Goal: Task Accomplishment & Management: Manage account settings

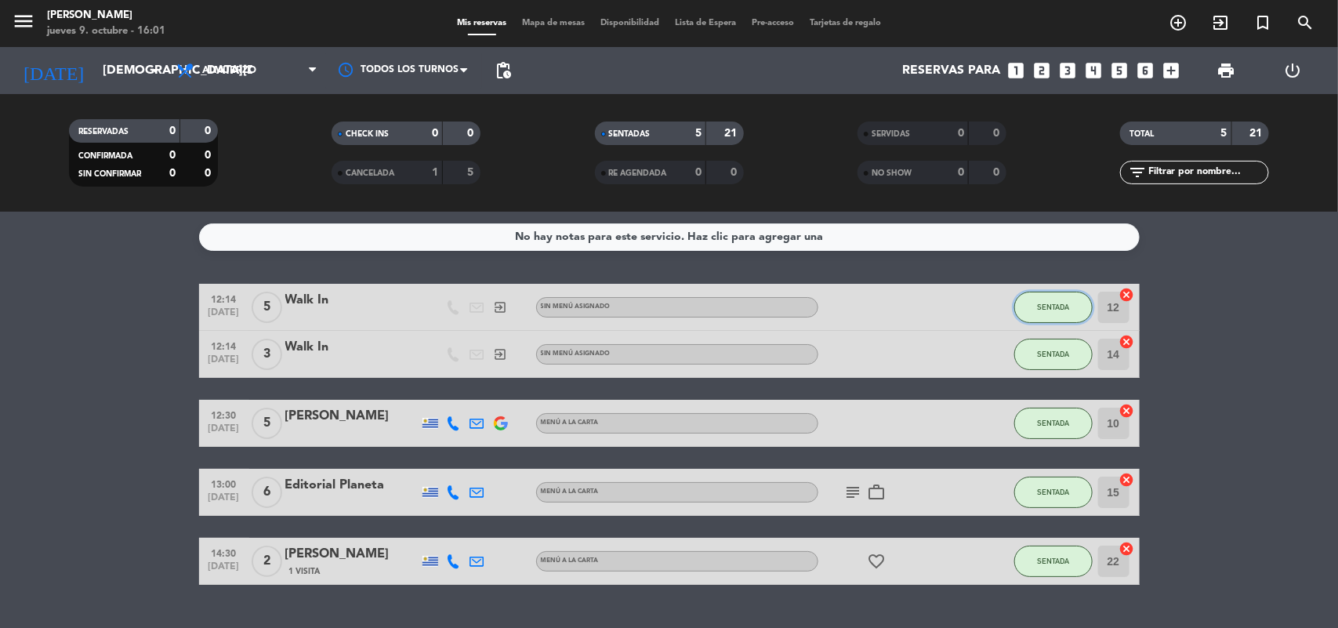
click at [1071, 310] on button "SENTADA" at bounding box center [1053, 307] width 78 height 31
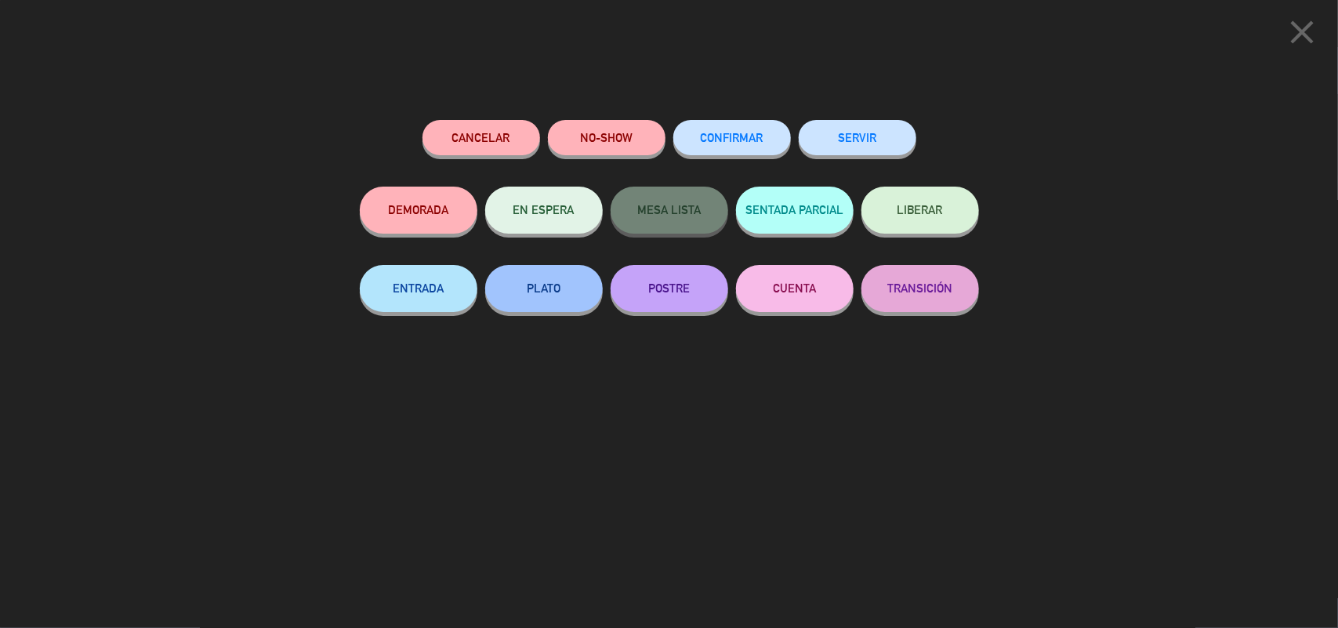
click at [902, 153] on button "SERVIR" at bounding box center [858, 137] width 118 height 35
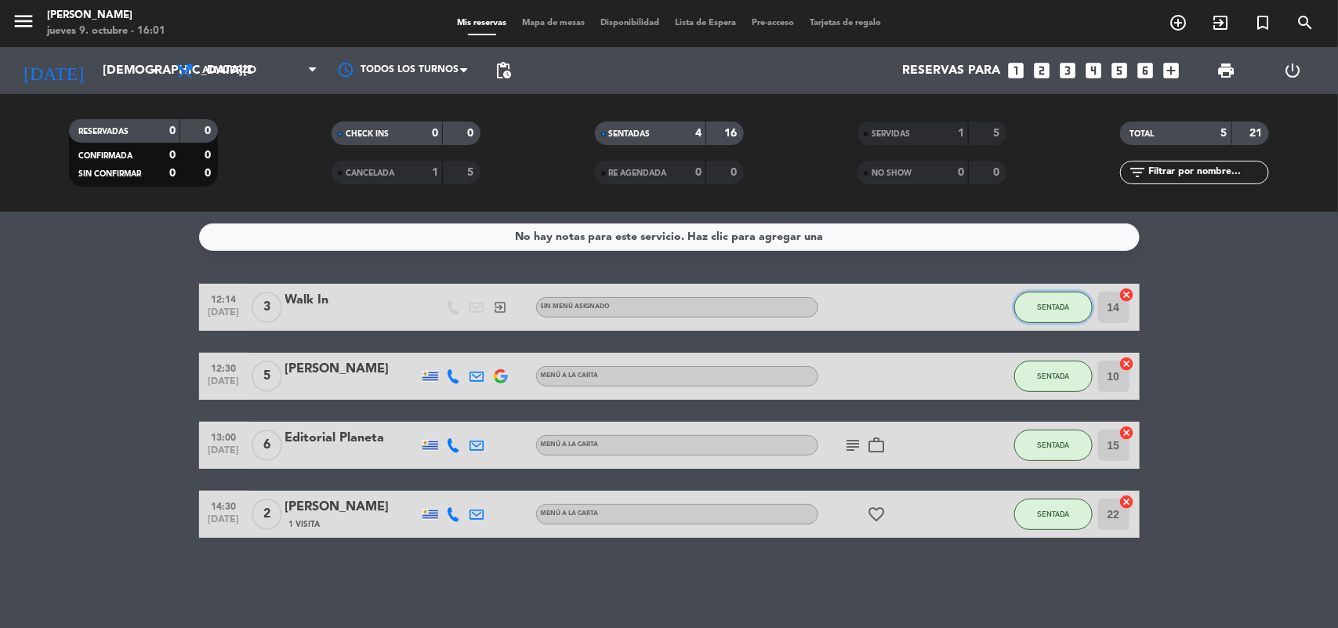
click at [1057, 303] on span "SENTADA" at bounding box center [1053, 307] width 32 height 9
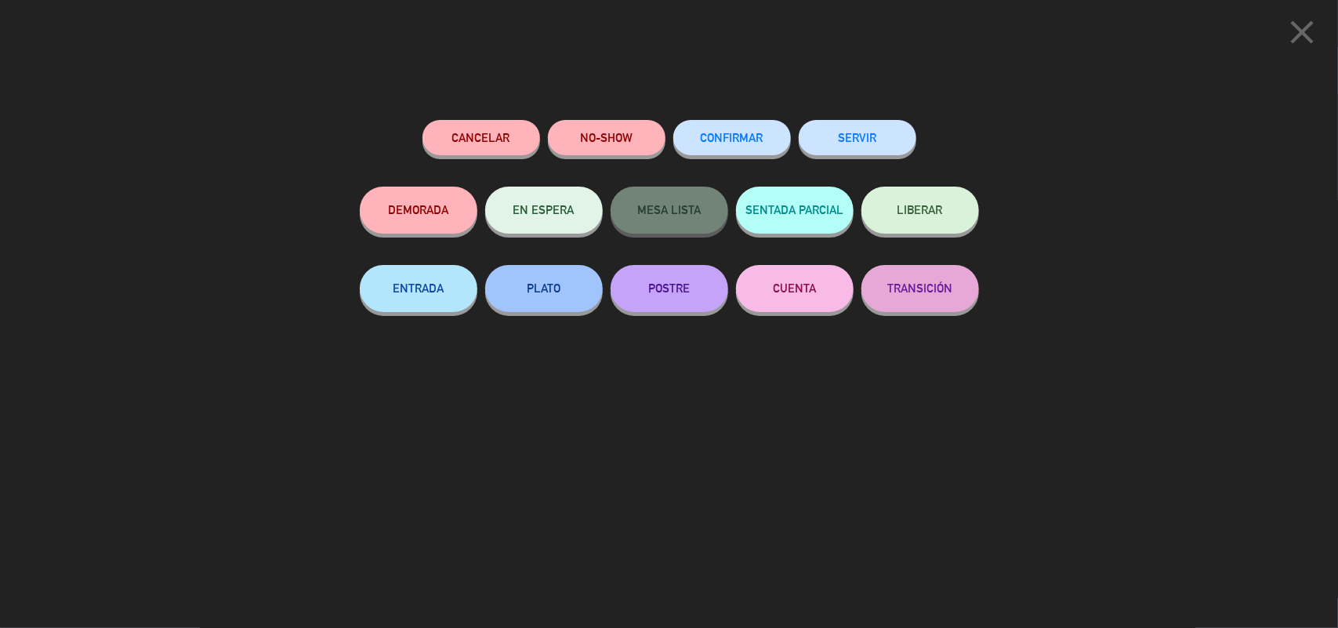
click at [857, 154] on button "SERVIR" at bounding box center [858, 137] width 118 height 35
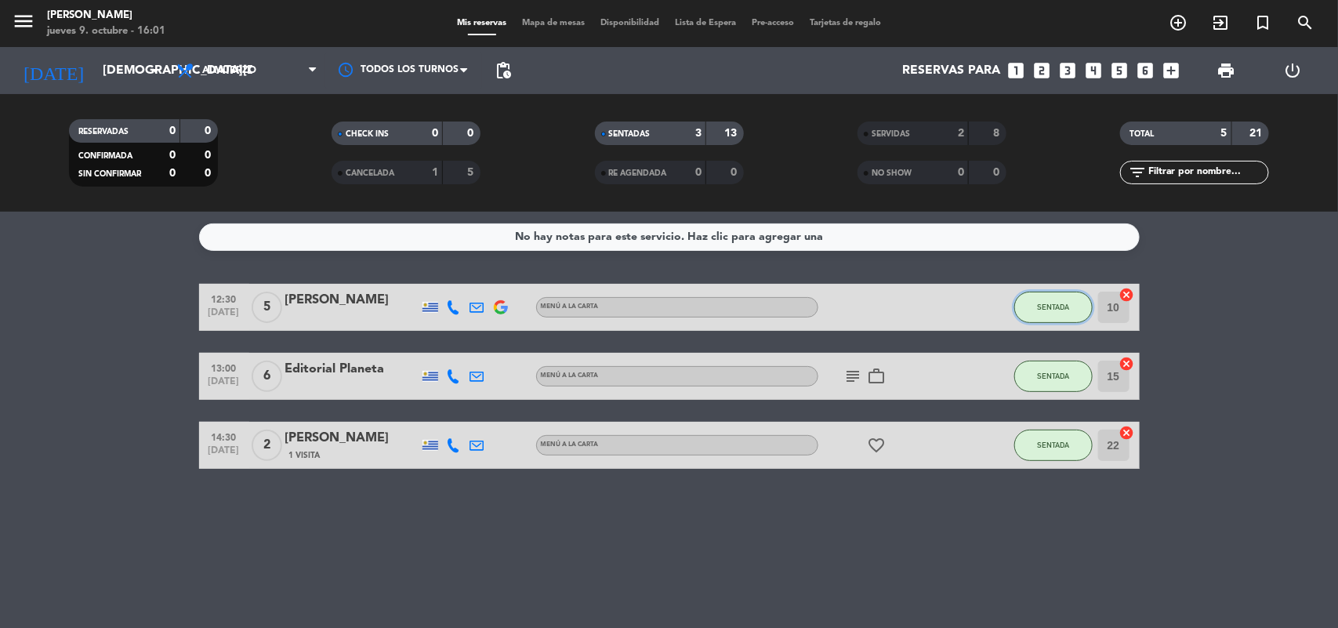
click at [1059, 314] on button "SENTADA" at bounding box center [1053, 307] width 78 height 31
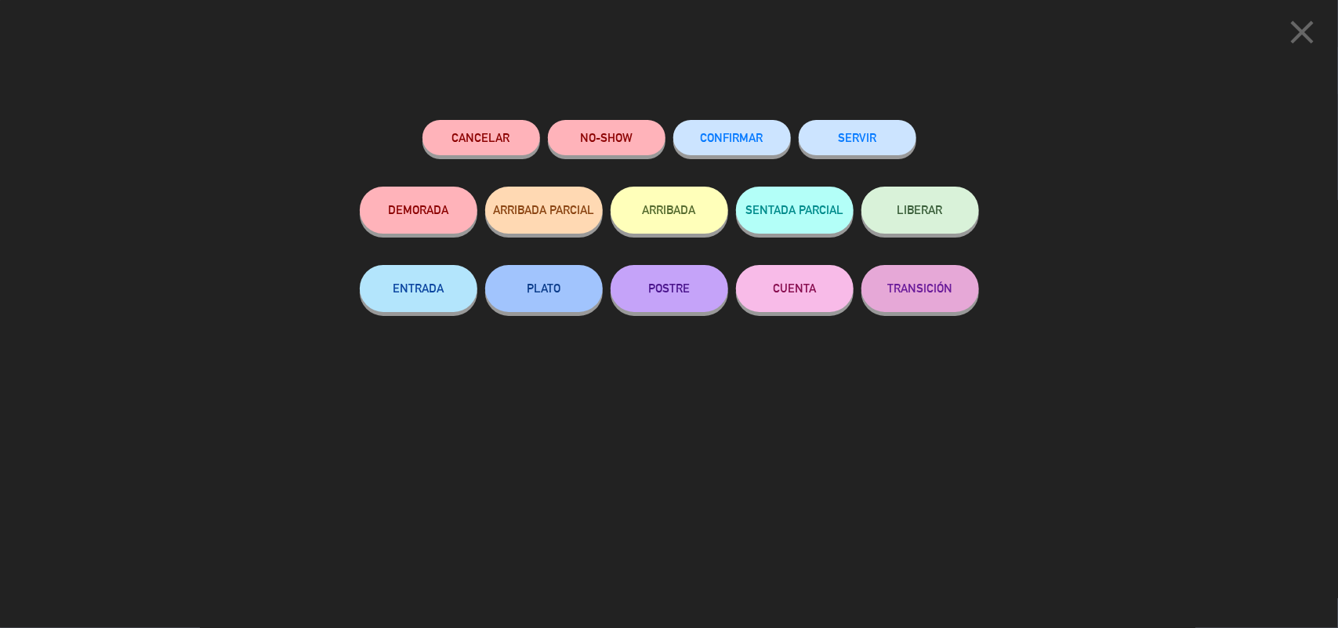
click at [897, 143] on button "SERVIR" at bounding box center [858, 137] width 118 height 35
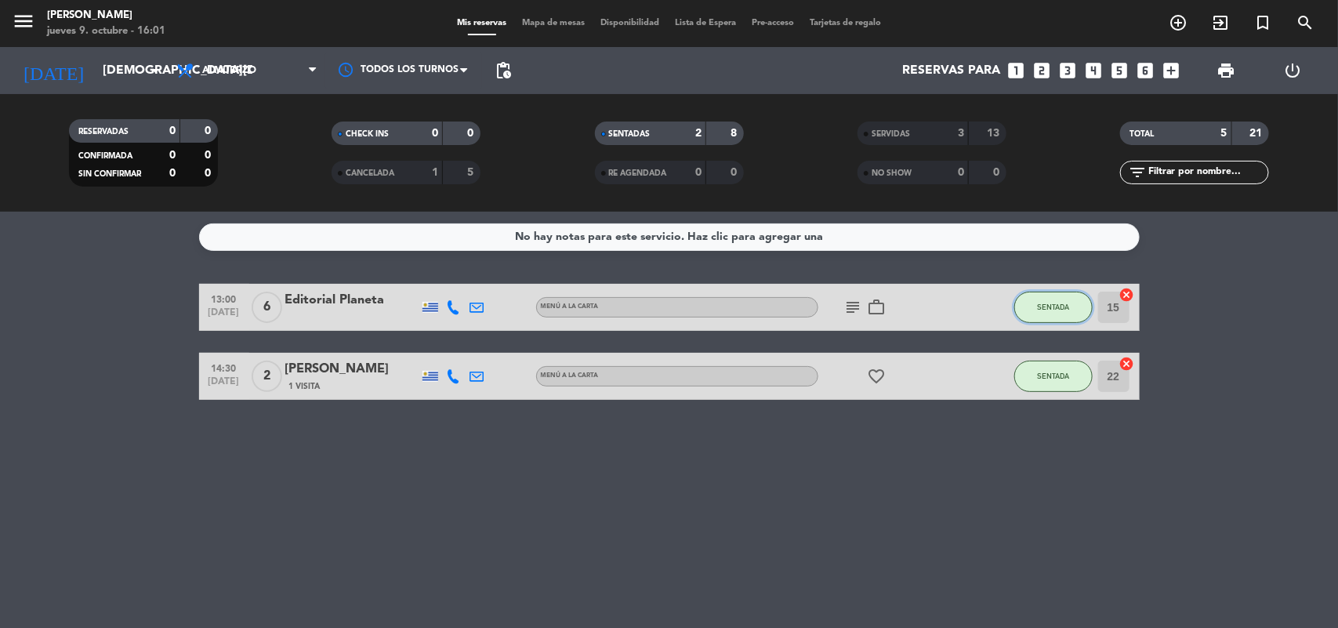
click at [1067, 304] on span "SENTADA" at bounding box center [1053, 307] width 32 height 9
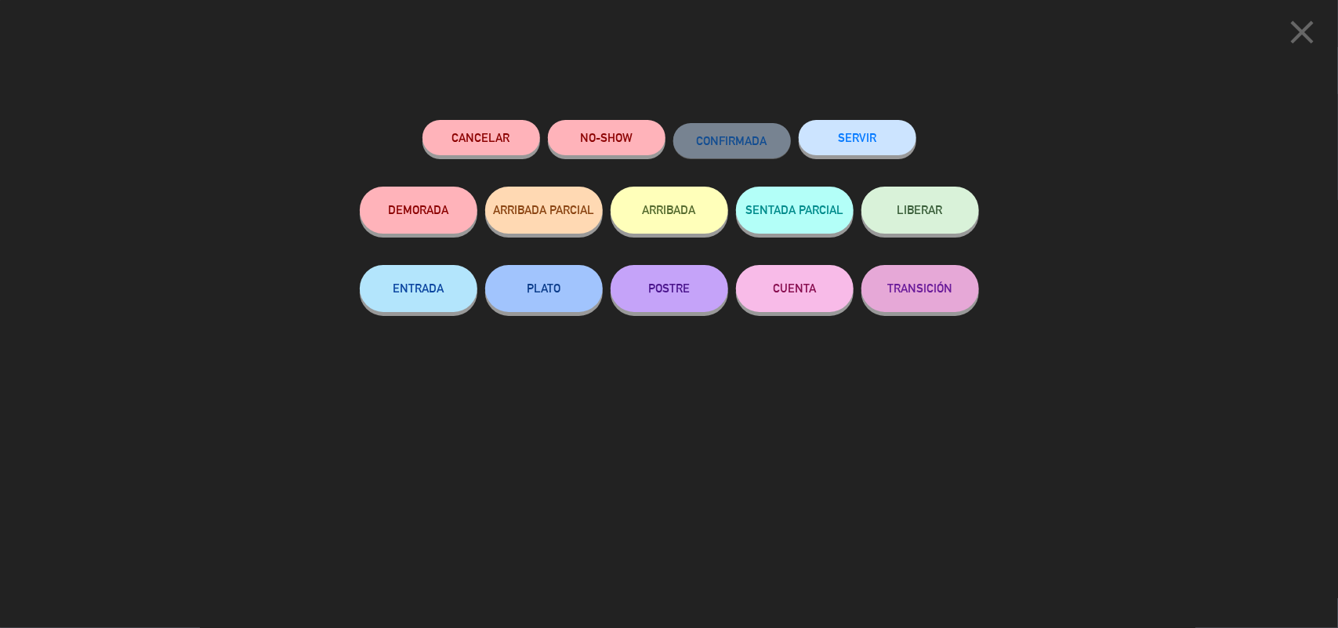
click at [868, 145] on button "SERVIR" at bounding box center [858, 137] width 118 height 35
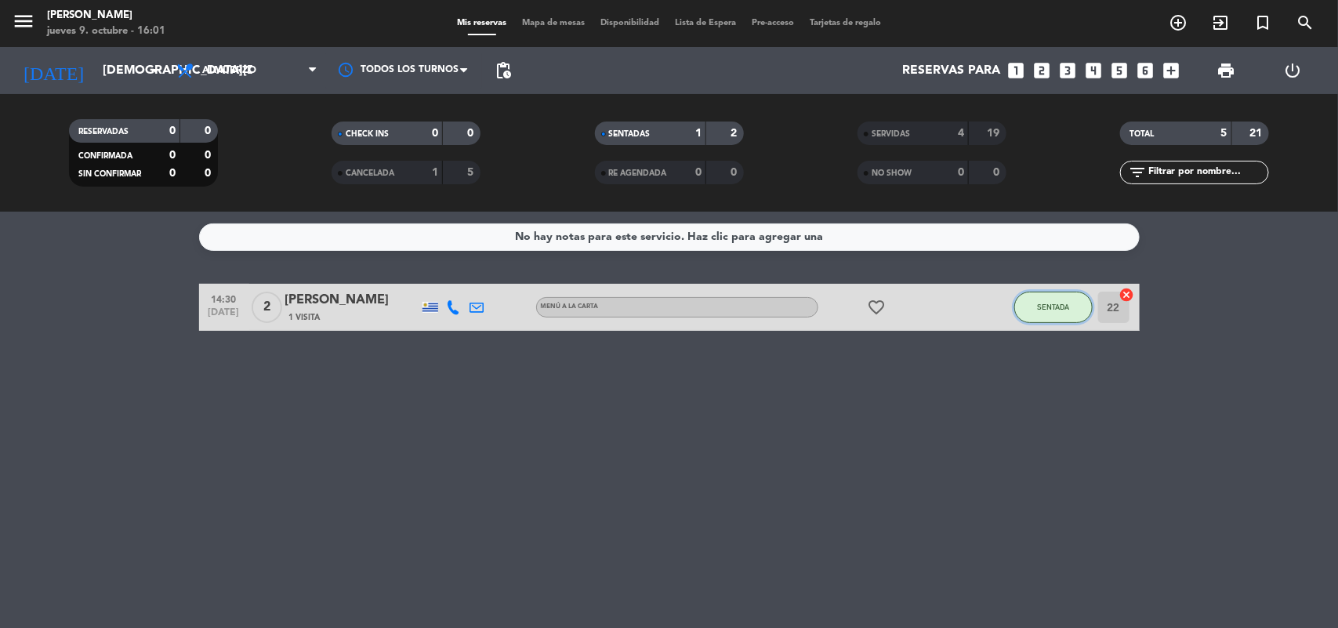
click at [1056, 292] on button "SENTADA" at bounding box center [1053, 307] width 78 height 31
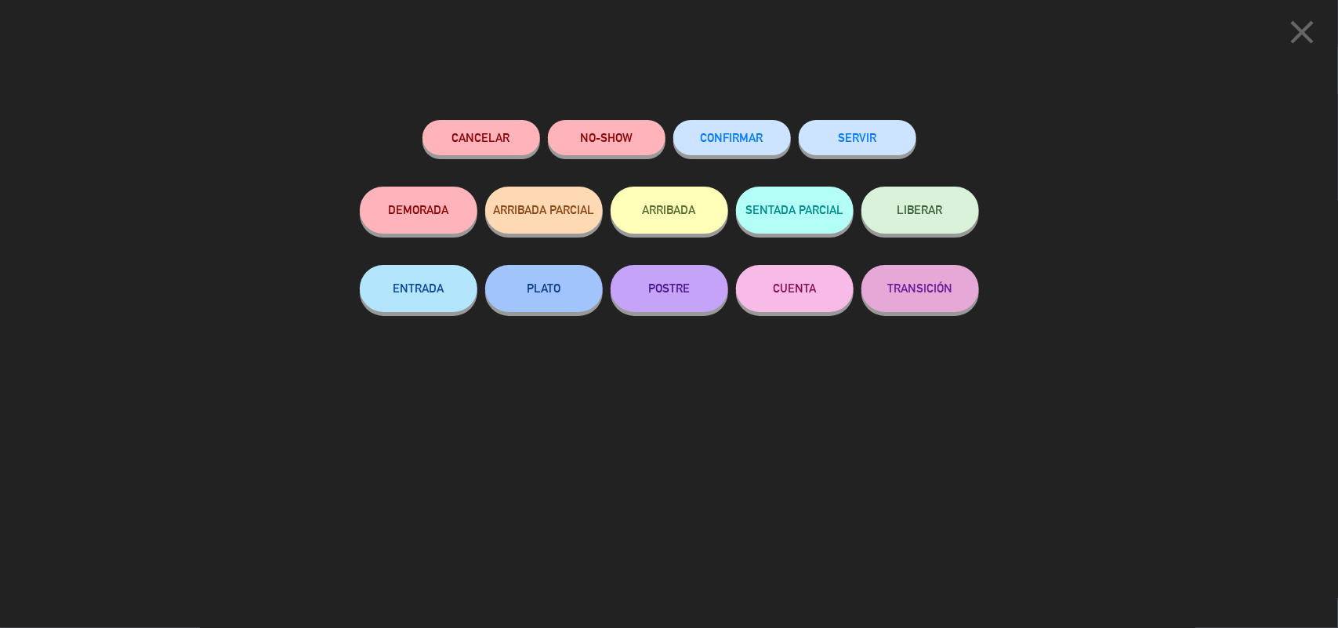
click at [820, 138] on button "SERVIR" at bounding box center [858, 137] width 118 height 35
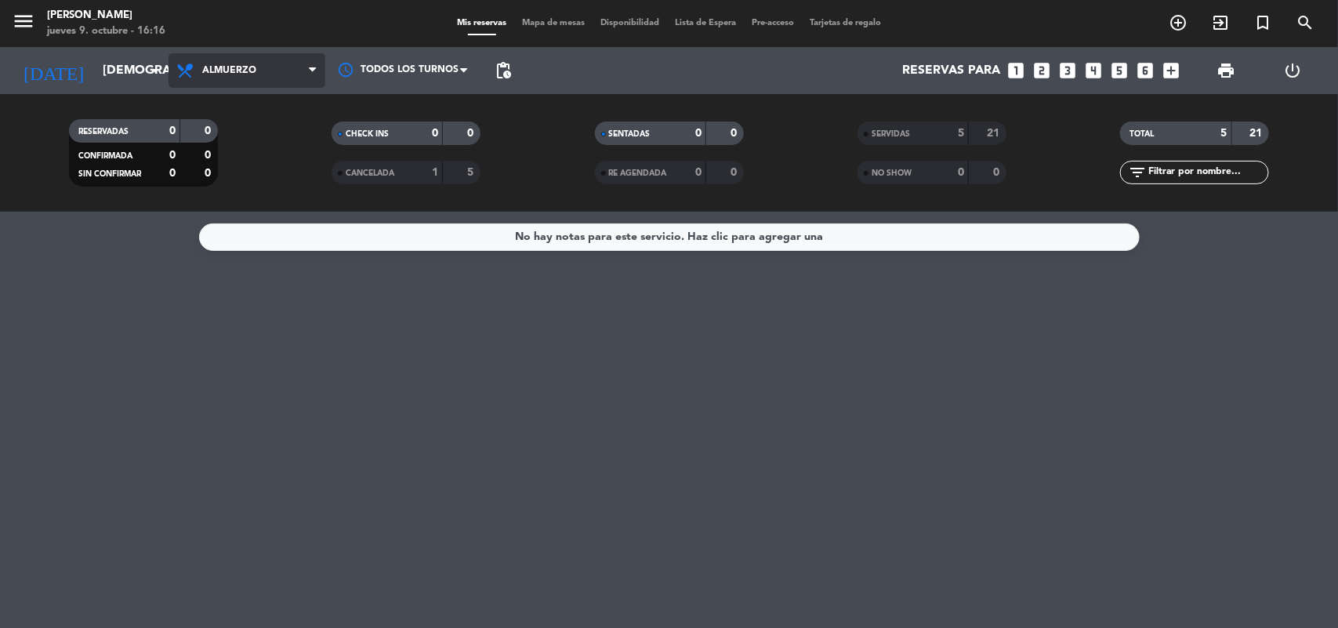
click at [316, 67] on span at bounding box center [317, 70] width 16 height 15
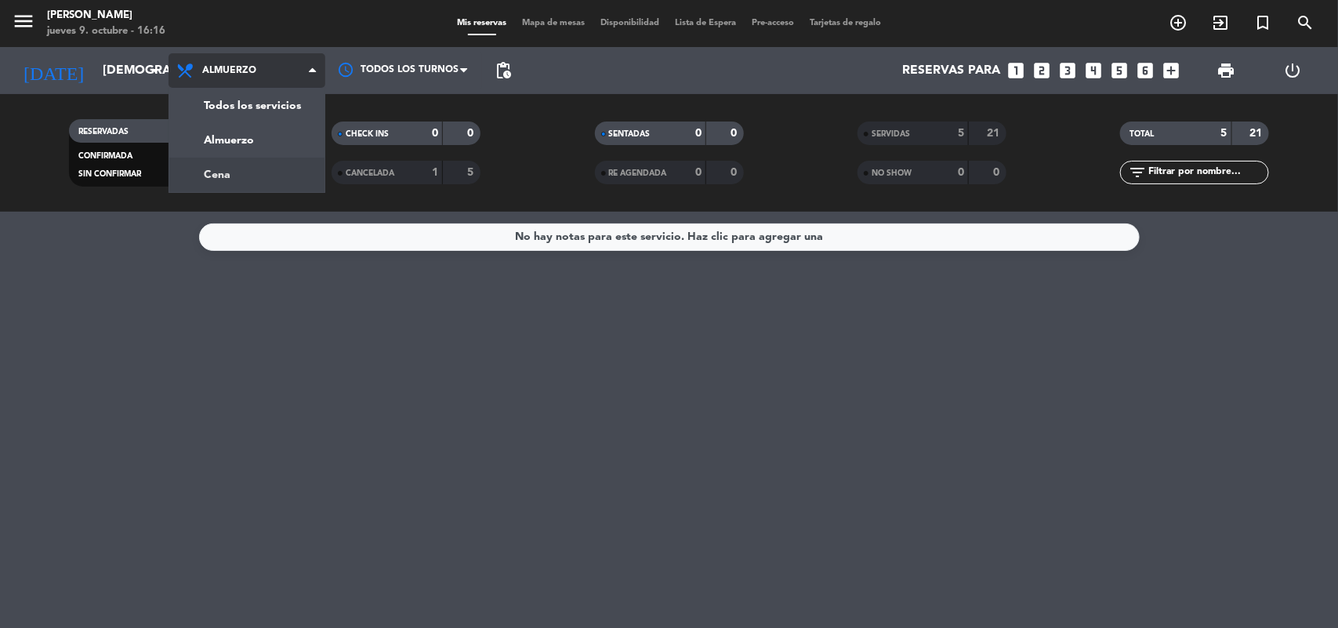
click at [288, 167] on div "menu [PERSON_NAME] [DATE] 9. octubre - 16:16 Mis reservas Mapa de mesas Disponi…" at bounding box center [669, 106] width 1338 height 212
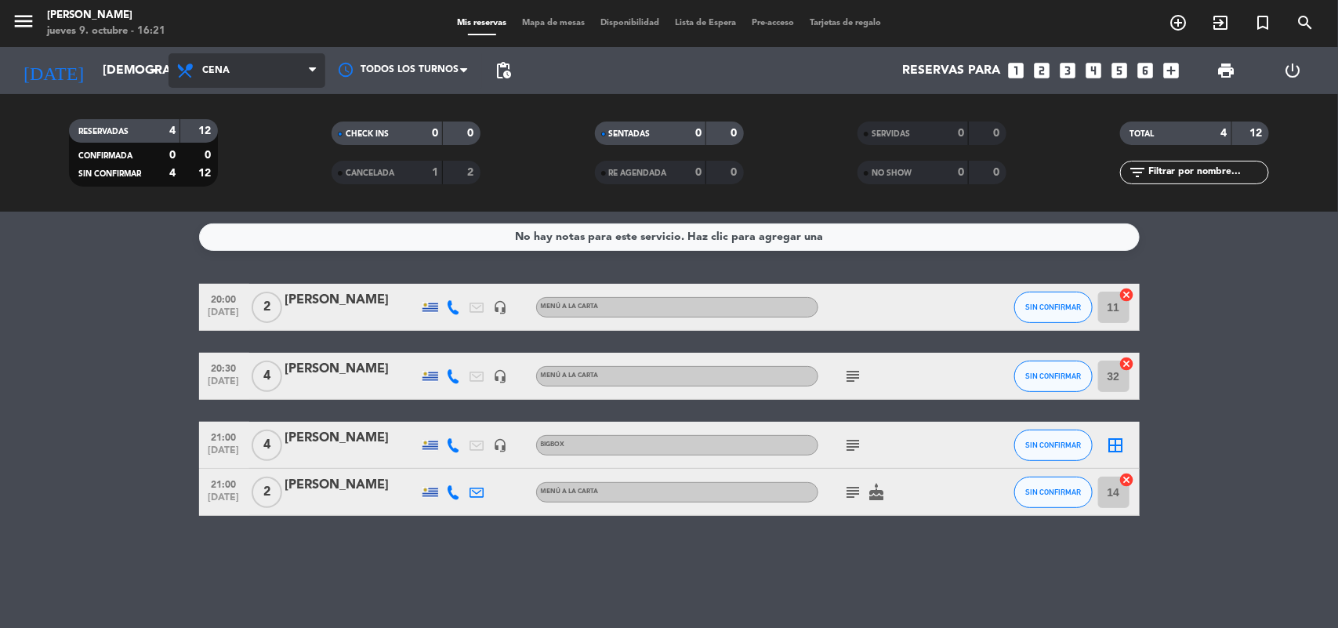
click at [245, 75] on span "Cena" at bounding box center [247, 70] width 157 height 34
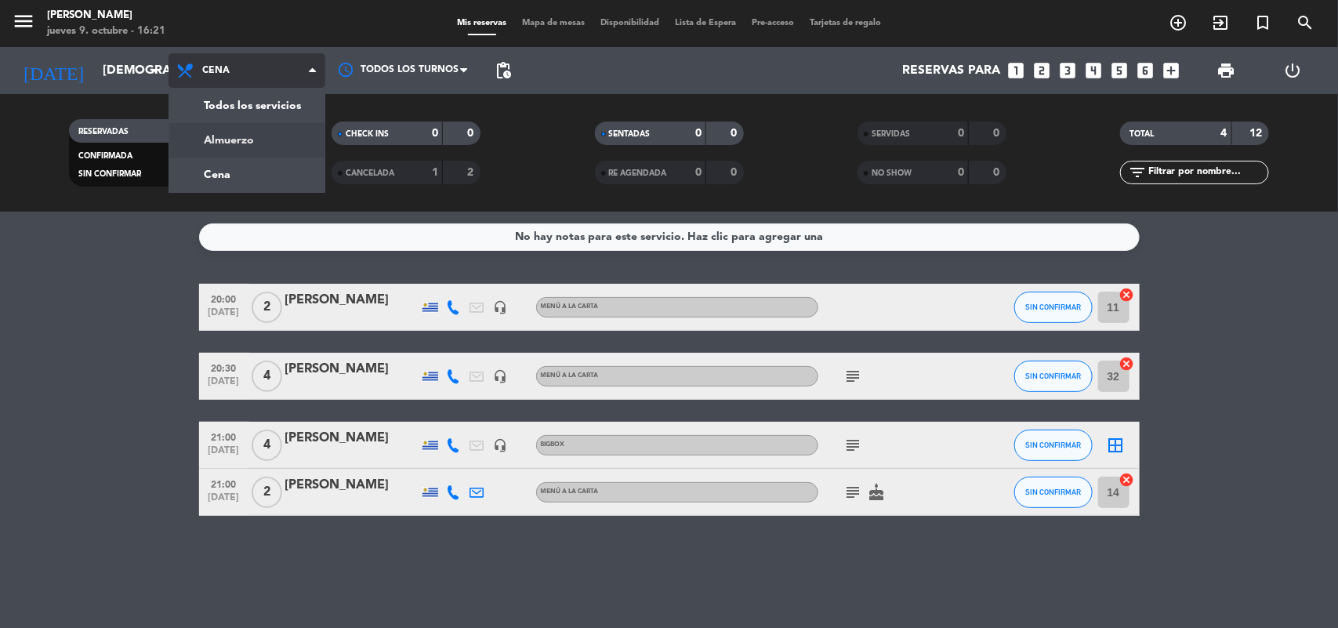
click at [263, 143] on div "menu [PERSON_NAME] [DATE] 9. octubre - 16:21 Mis reservas Mapa de mesas Disponi…" at bounding box center [669, 106] width 1338 height 212
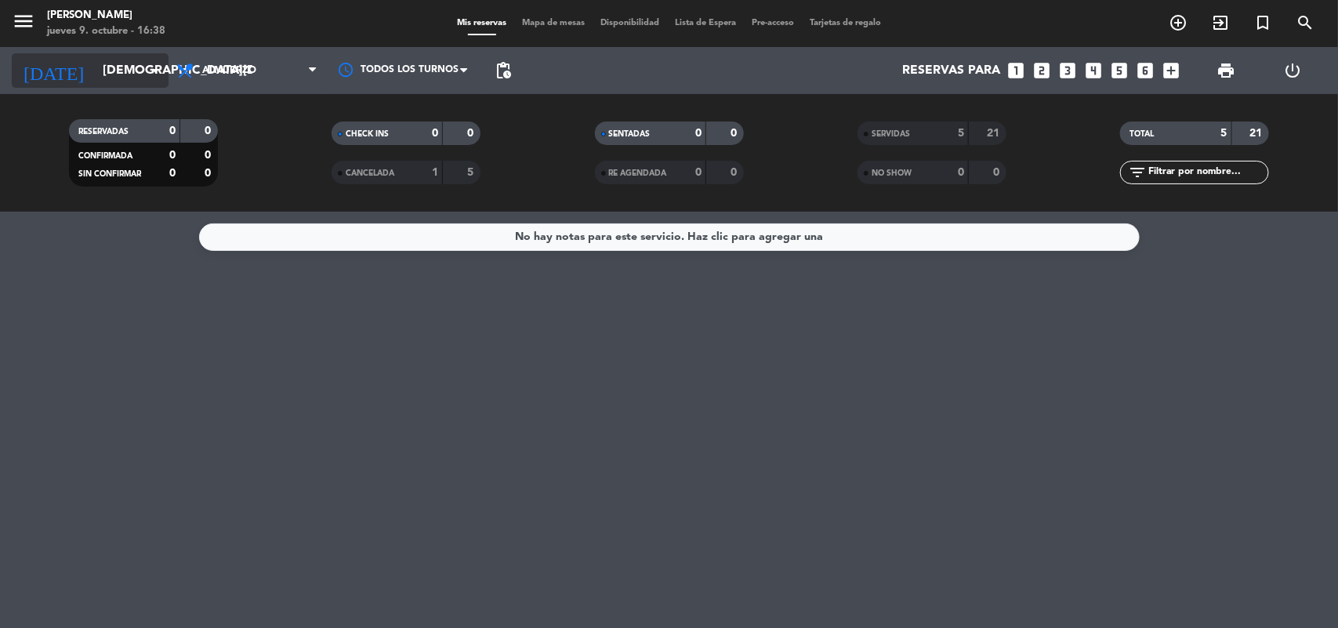
click at [153, 67] on icon "arrow_drop_down" at bounding box center [155, 70] width 19 height 19
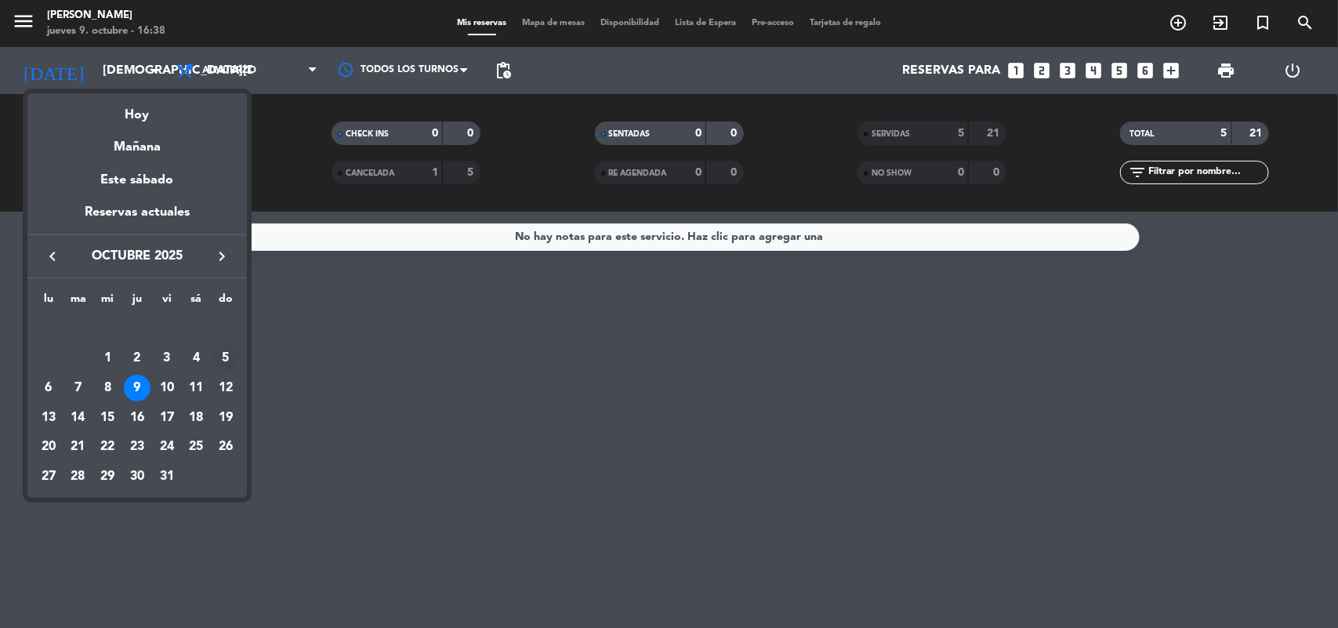
click at [226, 349] on div "5" at bounding box center [225, 358] width 27 height 27
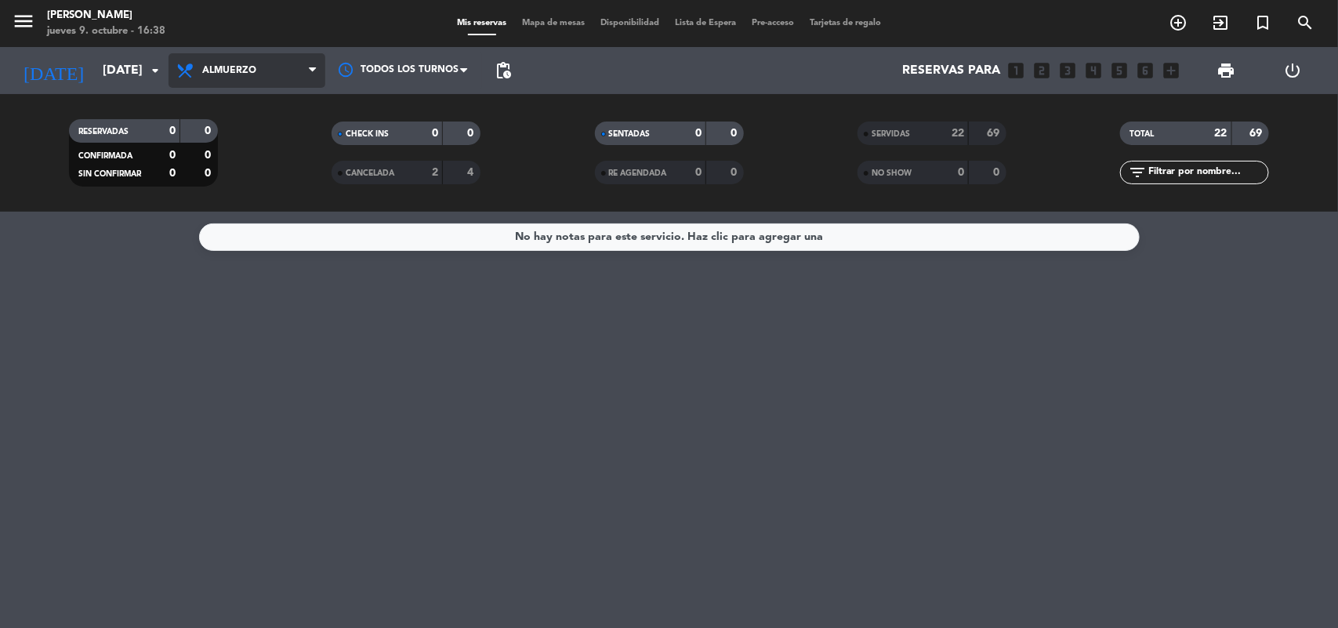
click at [255, 68] on span "Almuerzo" at bounding box center [229, 70] width 54 height 11
click at [241, 174] on div "menu [PERSON_NAME] [DATE] 9. octubre - 16:38 Mis reservas Mapa de mesas Disponi…" at bounding box center [669, 106] width 1338 height 212
click at [158, 71] on icon "arrow_drop_down" at bounding box center [155, 70] width 19 height 19
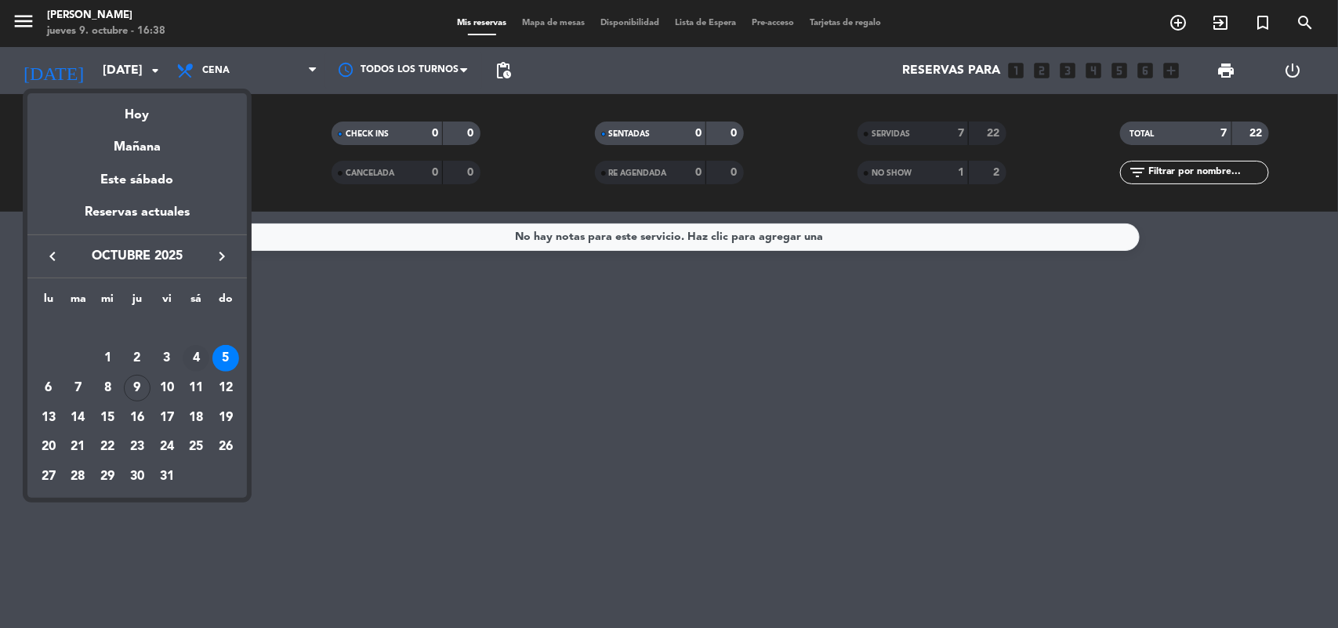
click at [202, 353] on div "4" at bounding box center [196, 358] width 27 height 27
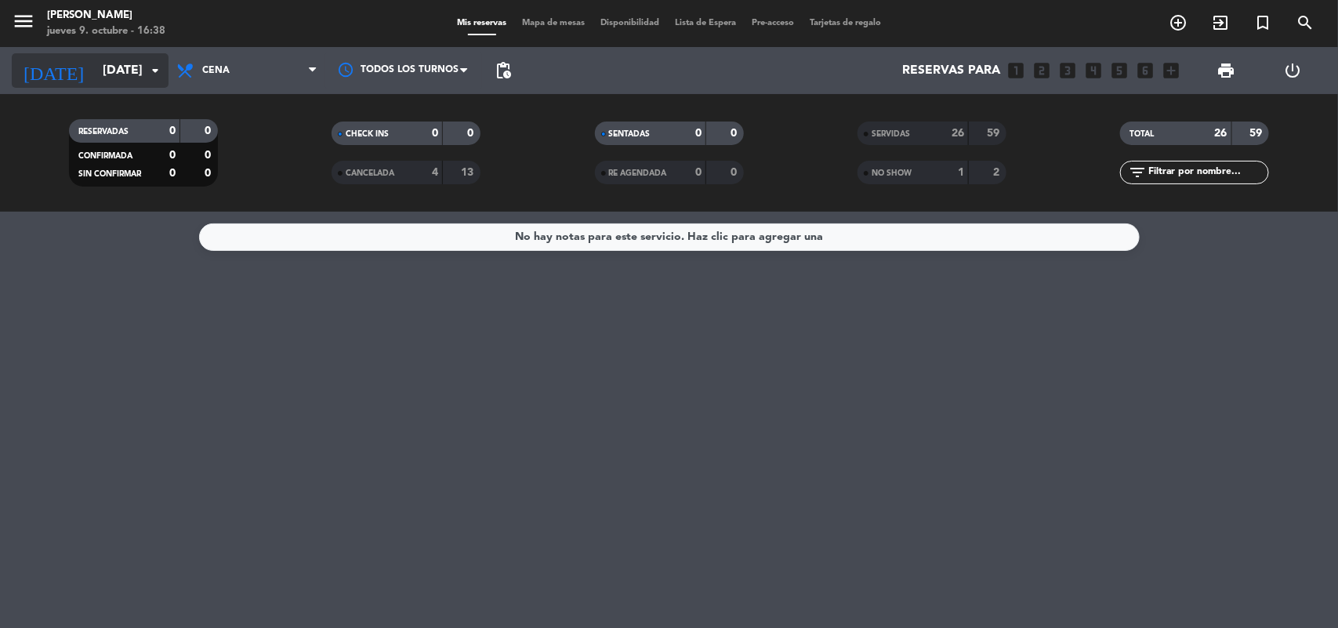
click at [151, 69] on icon "arrow_drop_down" at bounding box center [155, 70] width 19 height 19
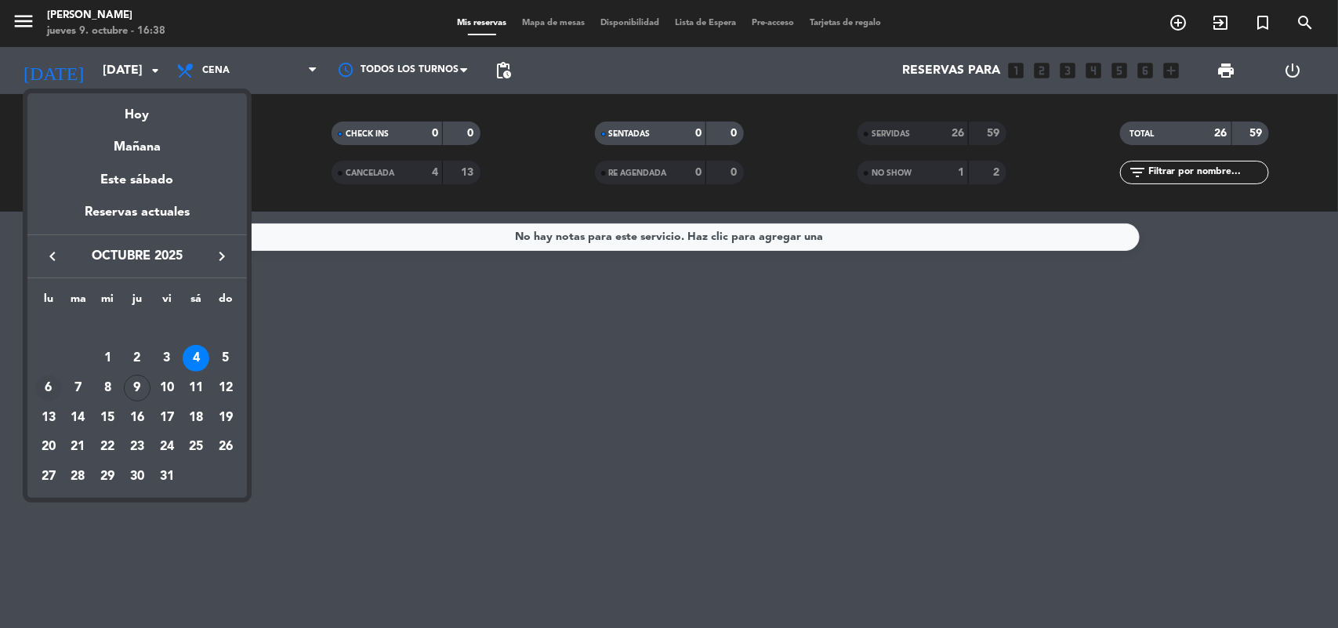
click at [48, 390] on div "6" at bounding box center [48, 388] width 27 height 27
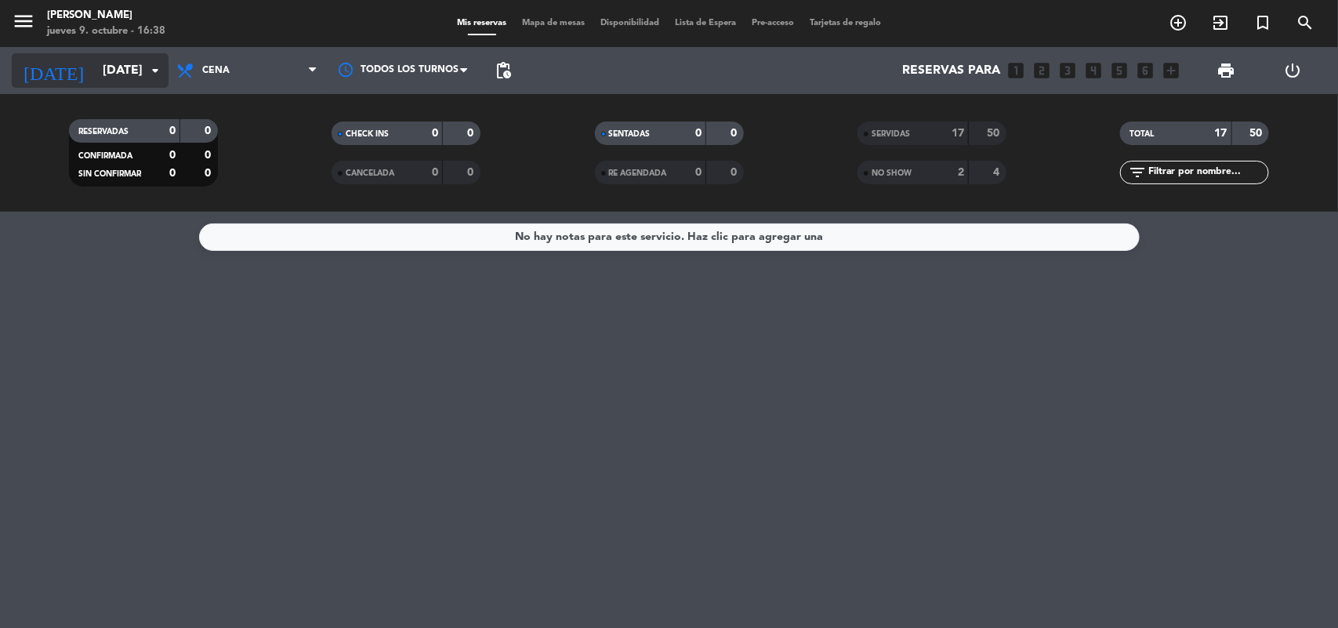
click at [163, 67] on icon "arrow_drop_down" at bounding box center [155, 70] width 19 height 19
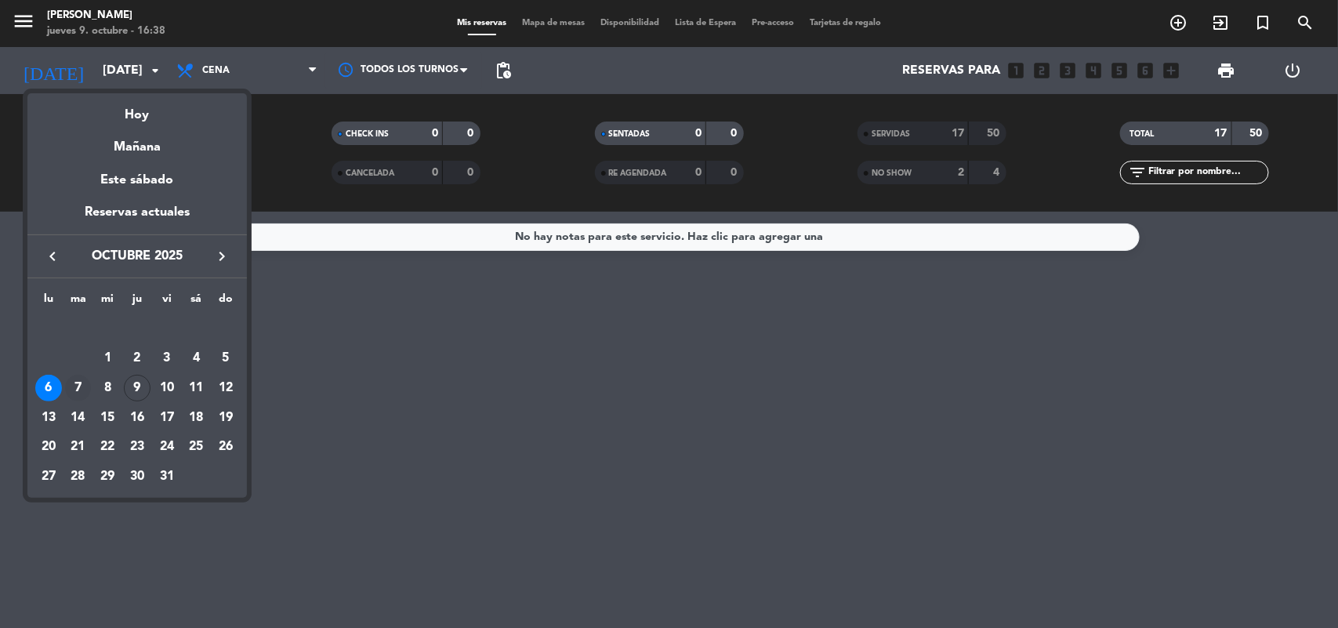
click at [76, 376] on div "7" at bounding box center [78, 388] width 27 height 27
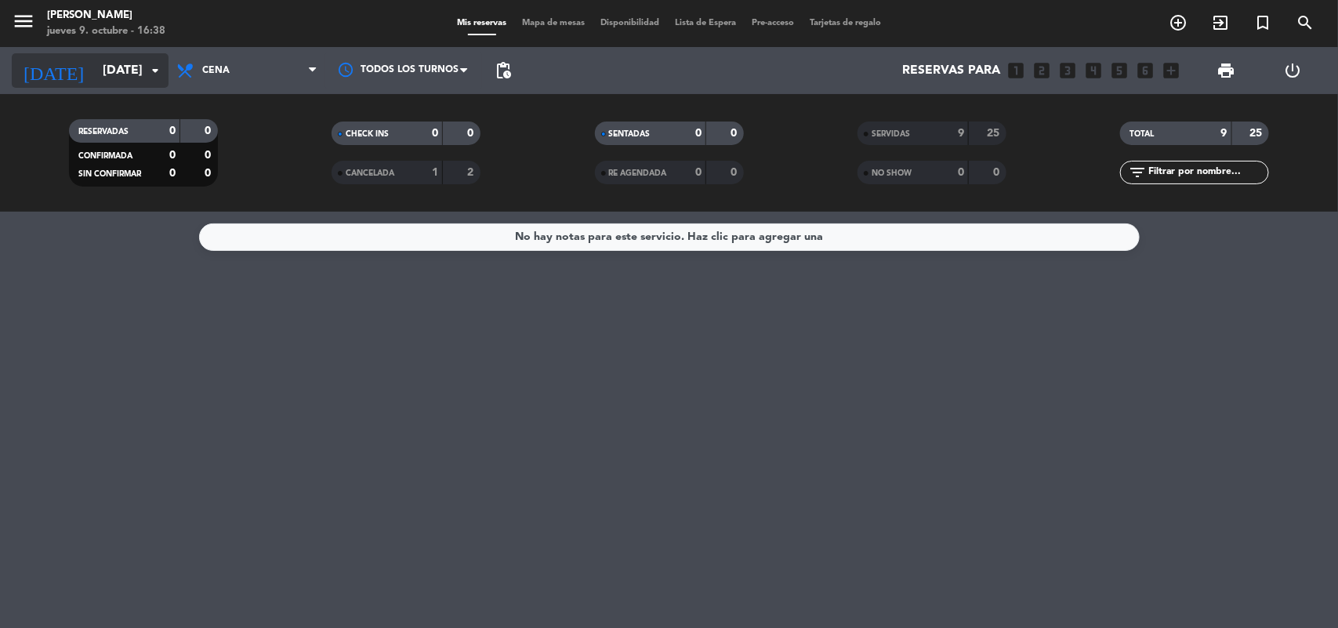
click at [151, 71] on icon "arrow_drop_down" at bounding box center [155, 70] width 19 height 19
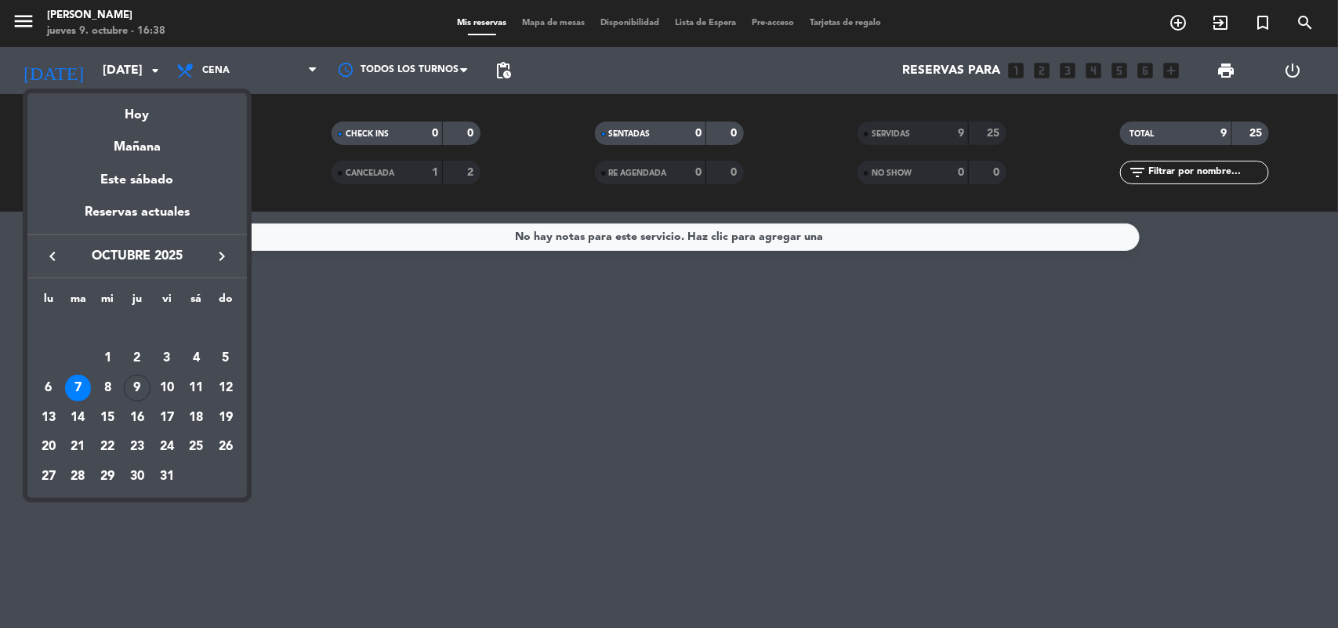
click at [118, 386] on div "8" at bounding box center [107, 388] width 27 height 27
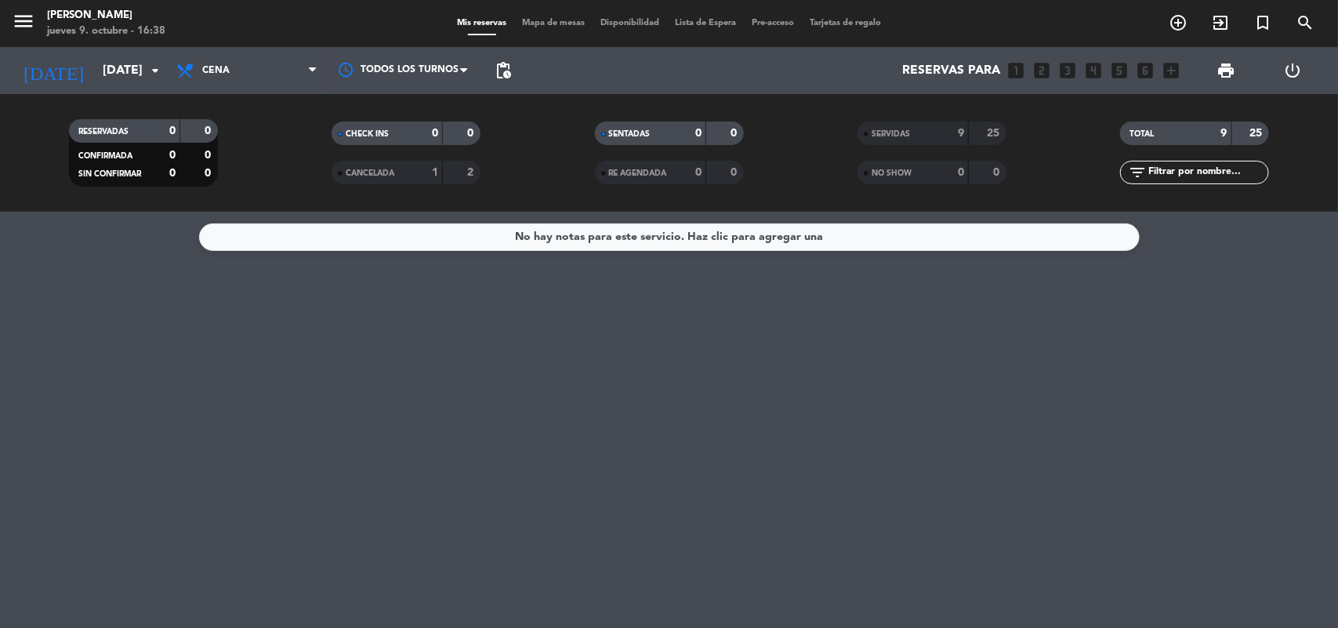
click at [118, 386] on div "No hay notas para este servicio. Haz clic para agregar una" at bounding box center [669, 420] width 1338 height 416
click at [158, 69] on icon "arrow_drop_down" at bounding box center [155, 70] width 19 height 19
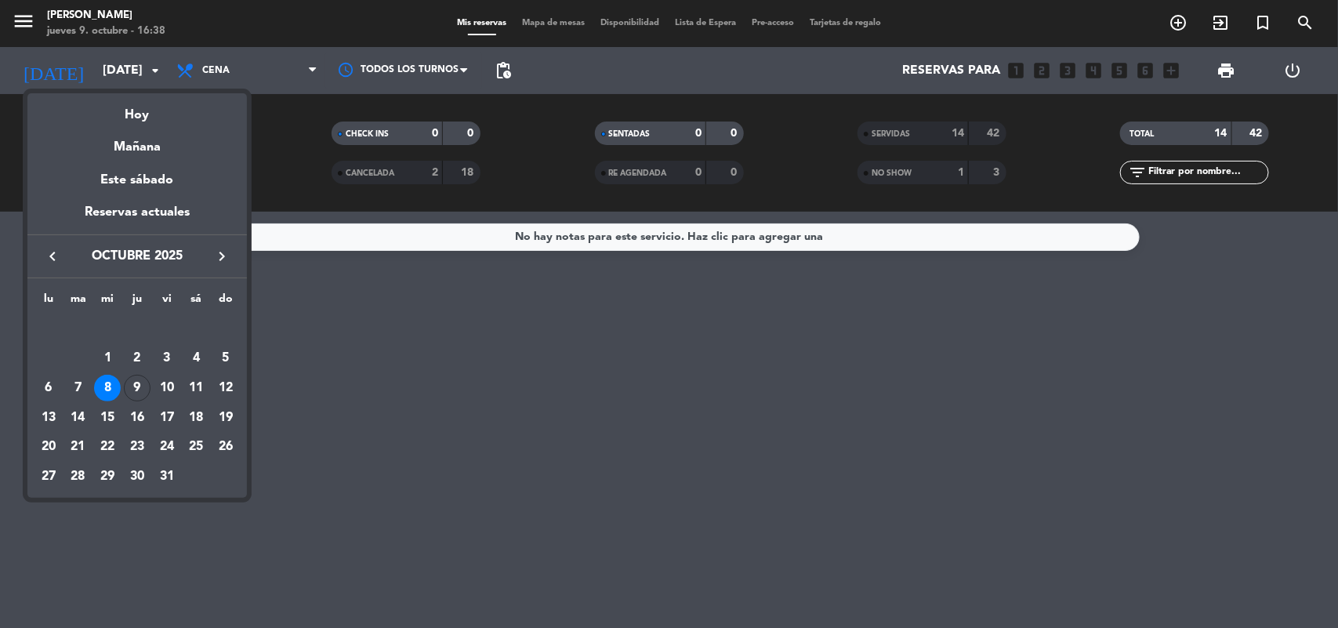
drag, startPoint x: 133, startPoint y: 392, endPoint x: 128, endPoint y: 376, distance: 16.6
click at [133, 385] on div "9" at bounding box center [137, 388] width 27 height 27
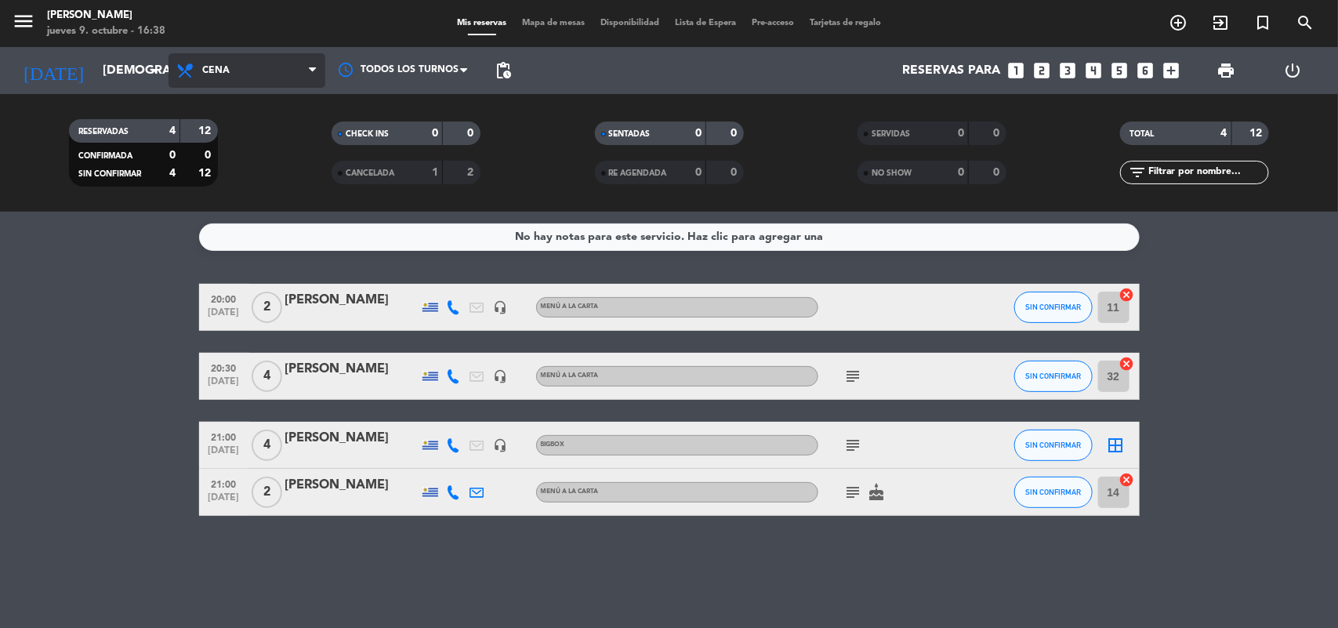
click at [252, 60] on span "Cena" at bounding box center [247, 70] width 157 height 34
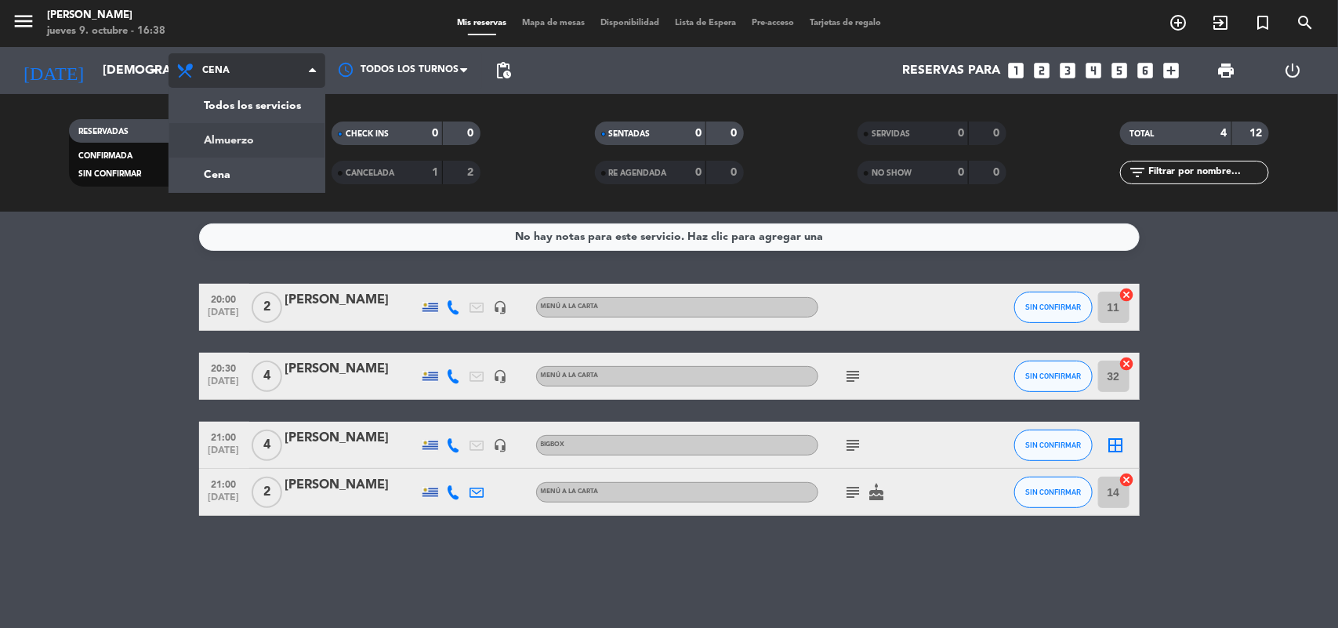
click at [245, 132] on div "menu [PERSON_NAME] [DATE] 9. octubre - 16:38 Mis reservas Mapa de mesas Disponi…" at bounding box center [669, 106] width 1338 height 212
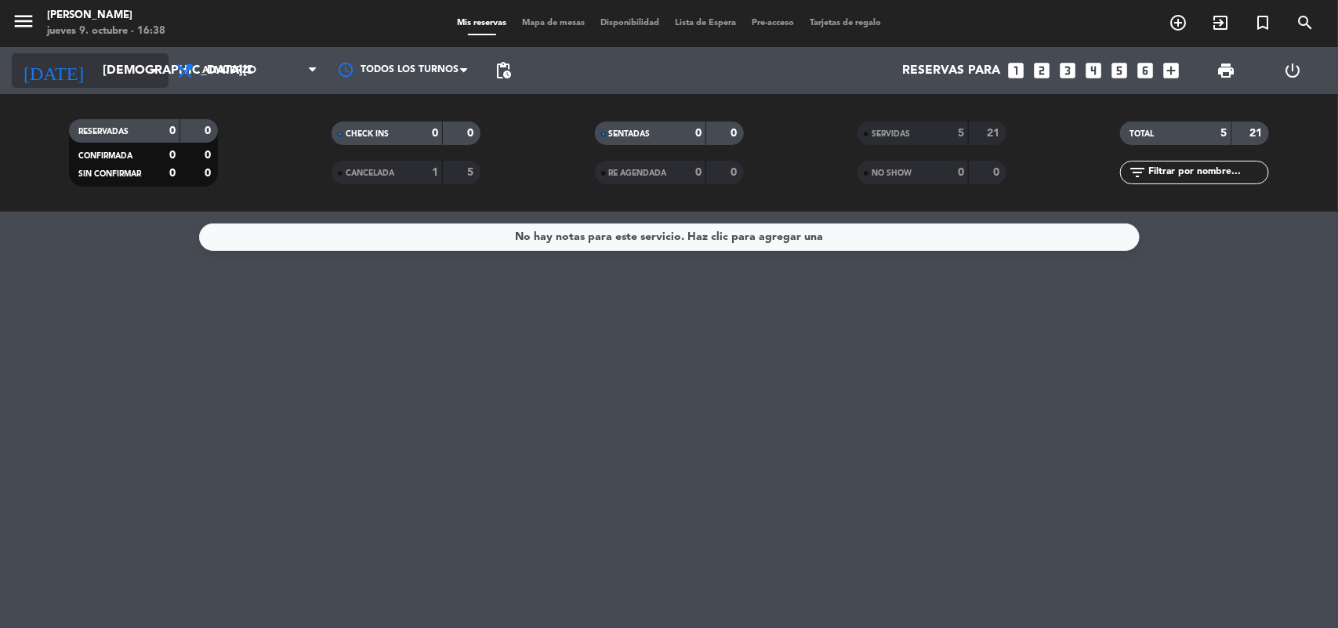
click at [158, 72] on icon "arrow_drop_down" at bounding box center [155, 70] width 19 height 19
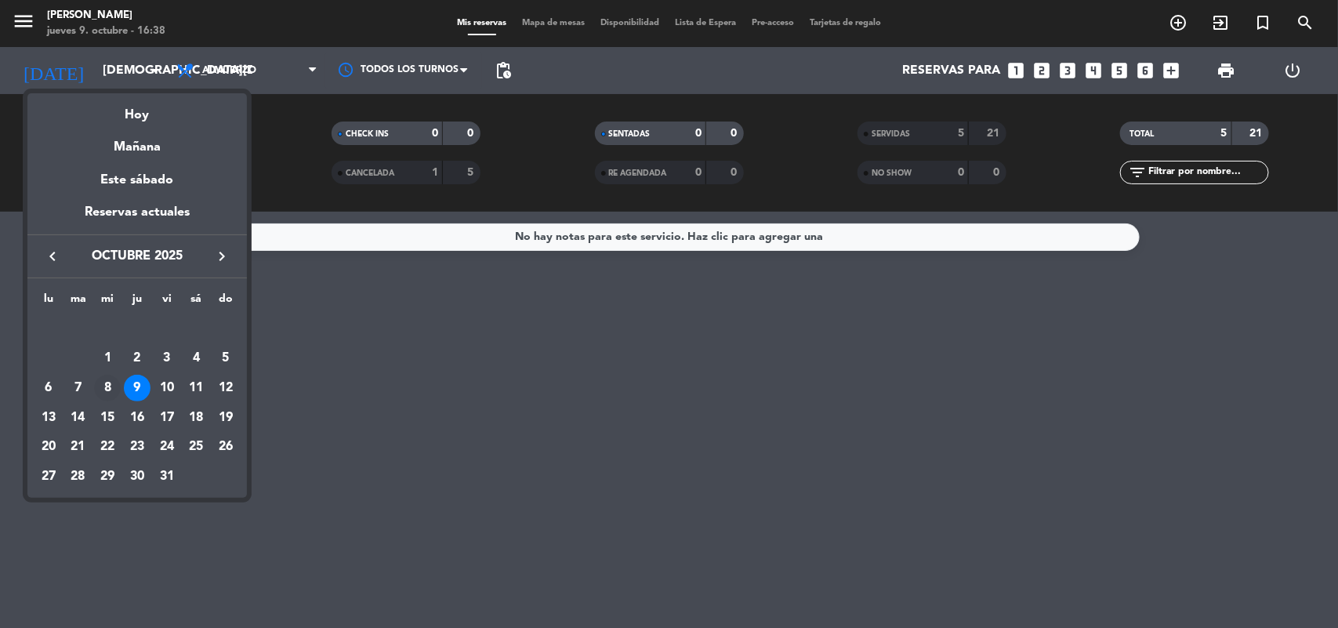
click at [111, 386] on div "8" at bounding box center [107, 388] width 27 height 27
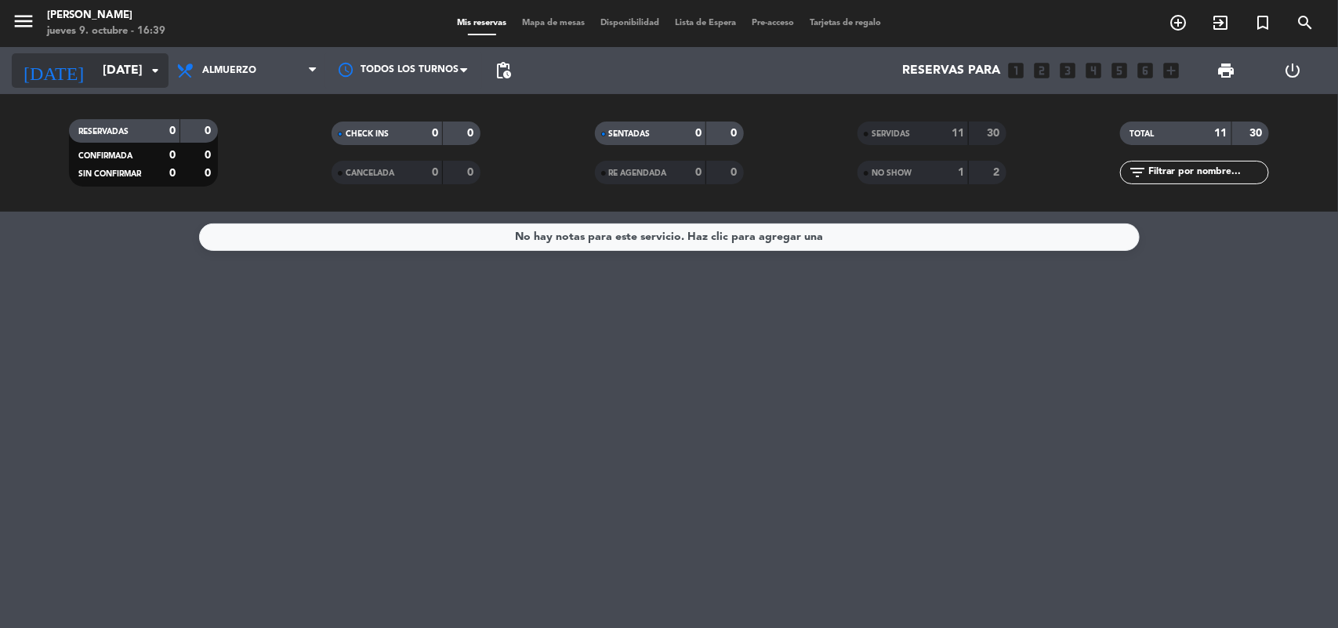
click at [159, 71] on icon "arrow_drop_down" at bounding box center [155, 70] width 19 height 19
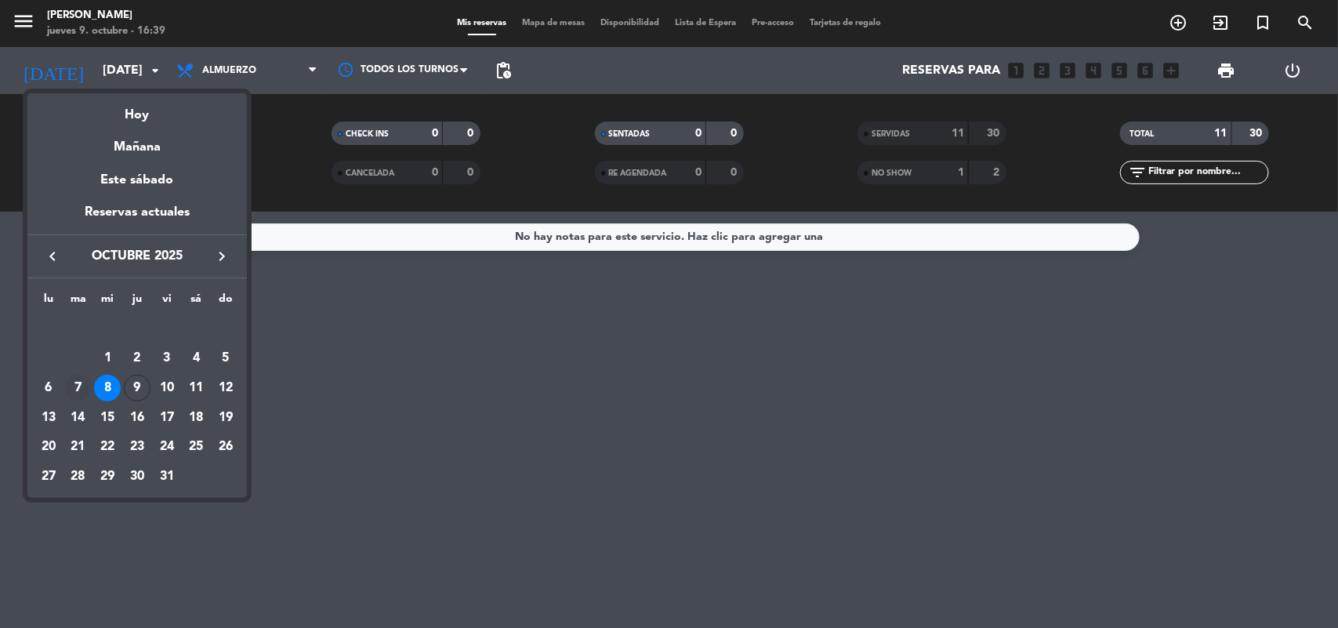
click at [76, 382] on div "7" at bounding box center [78, 388] width 27 height 27
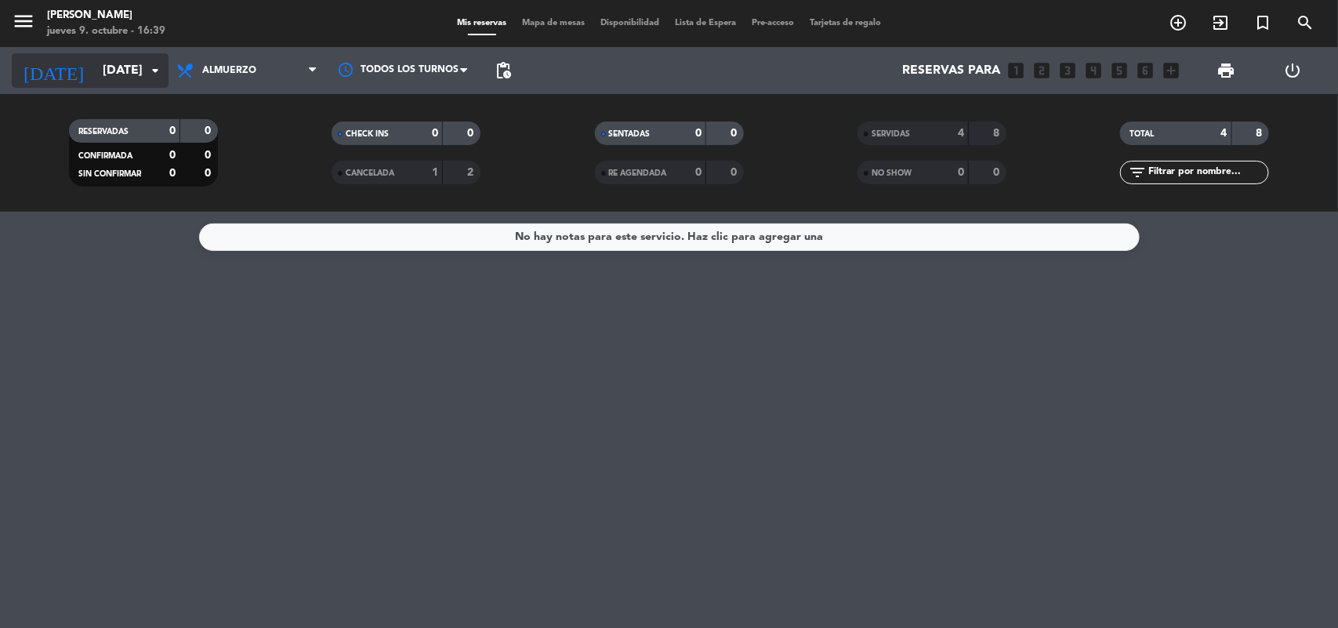
click at [161, 73] on icon "arrow_drop_down" at bounding box center [155, 70] width 19 height 19
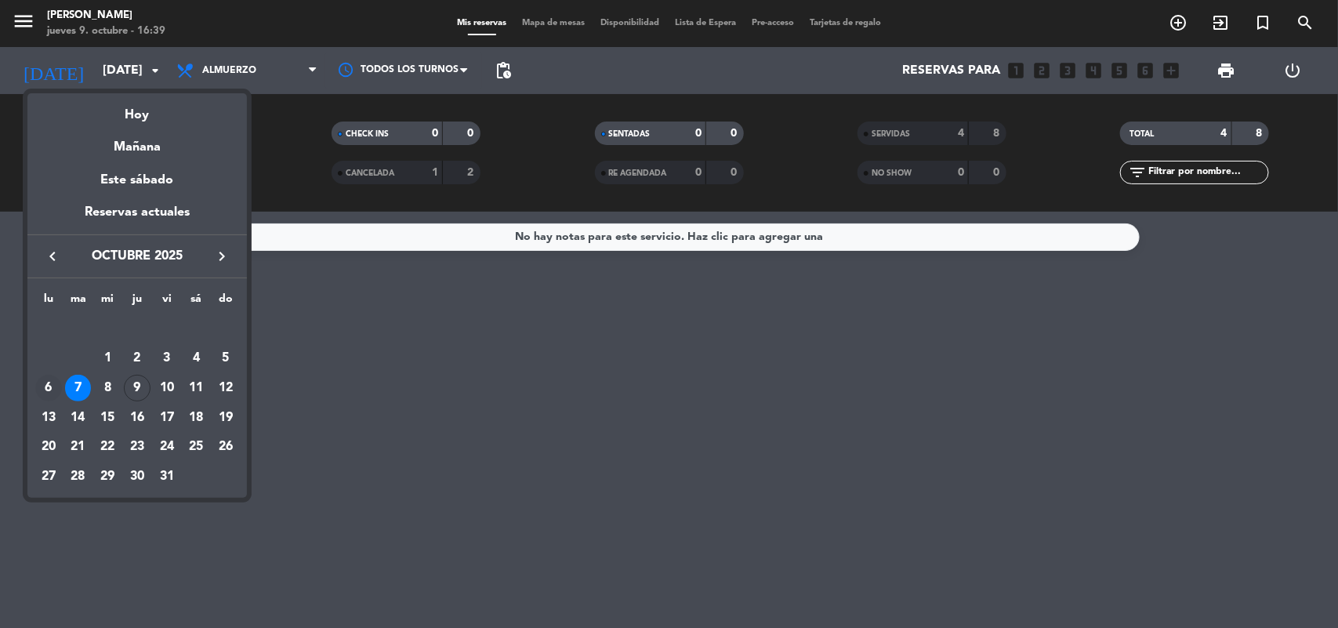
click at [42, 392] on div "6" at bounding box center [48, 388] width 27 height 27
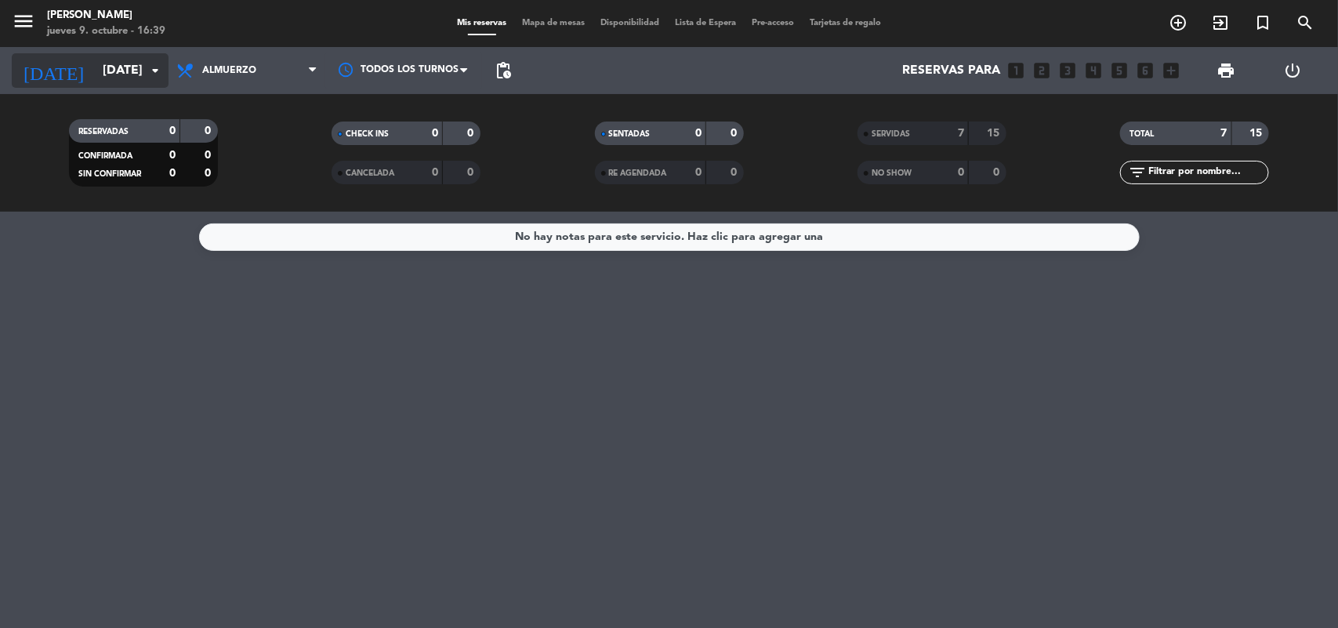
click at [154, 67] on icon "arrow_drop_down" at bounding box center [155, 70] width 19 height 19
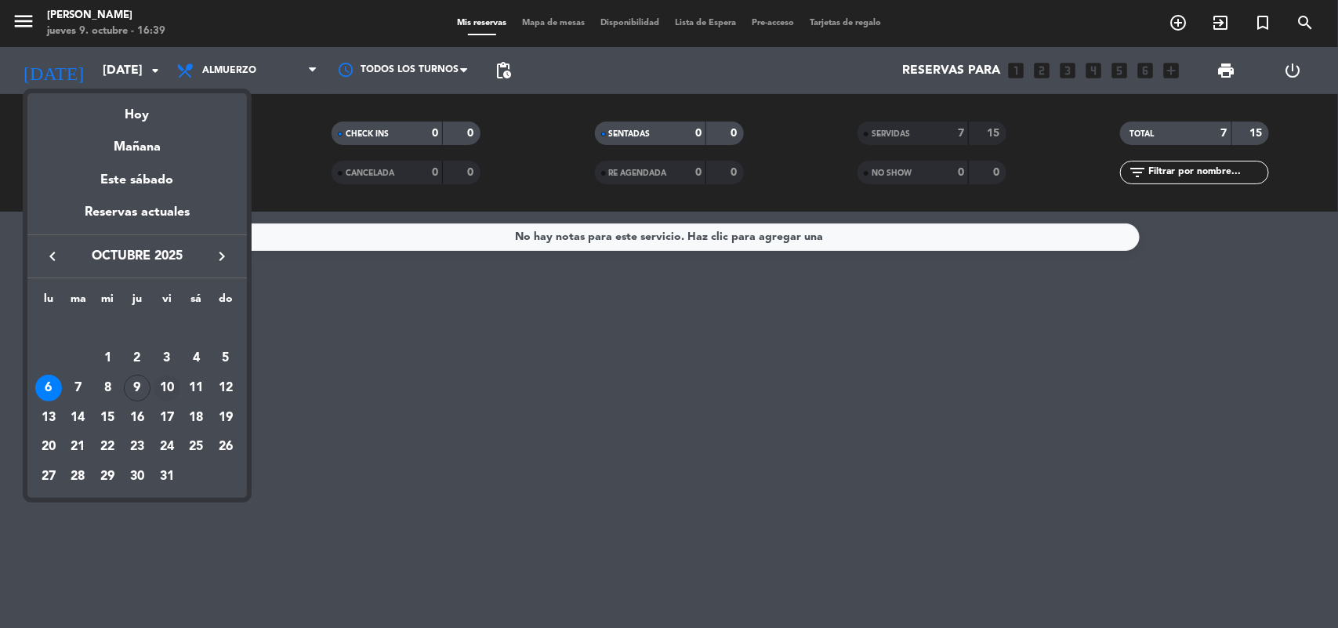
click at [171, 384] on div "10" at bounding box center [167, 388] width 27 height 27
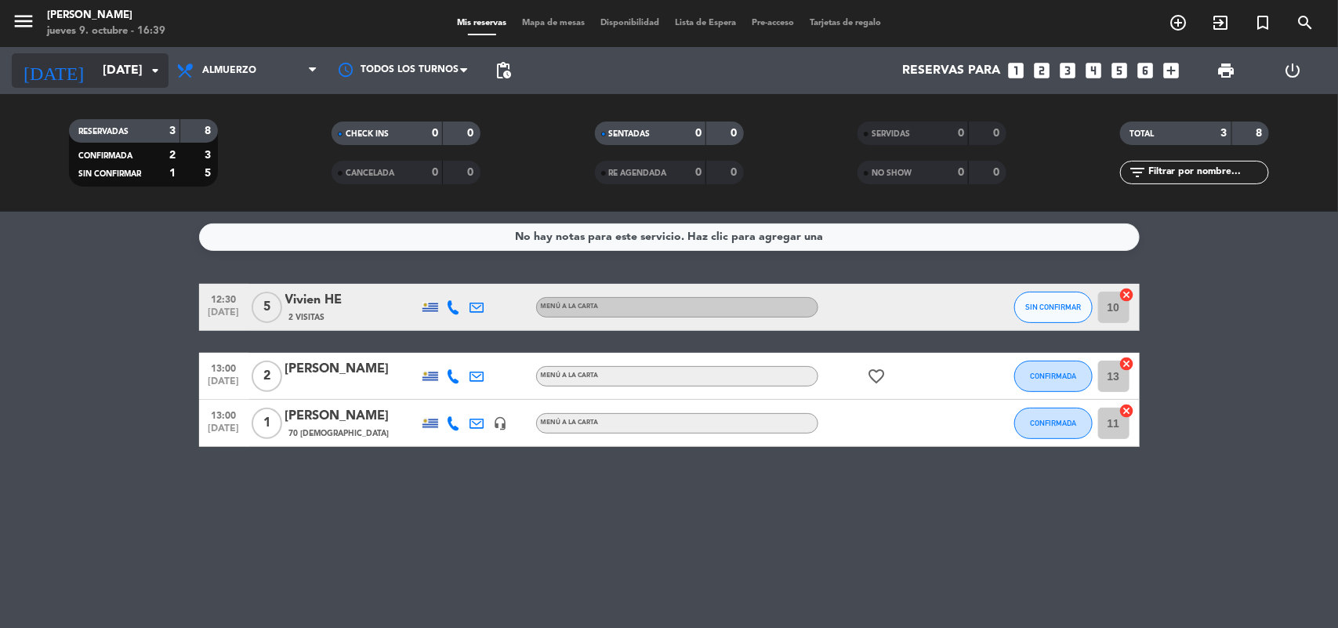
click at [158, 68] on icon "arrow_drop_down" at bounding box center [155, 70] width 19 height 19
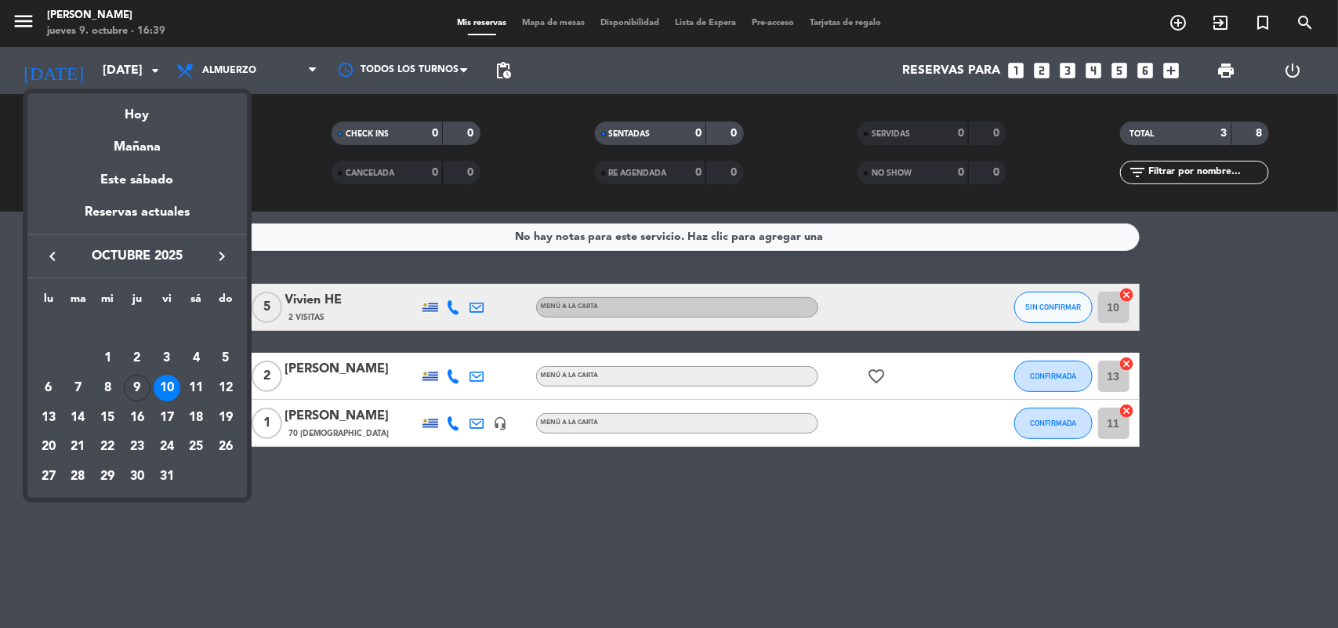
click at [190, 379] on div "11" at bounding box center [196, 388] width 27 height 27
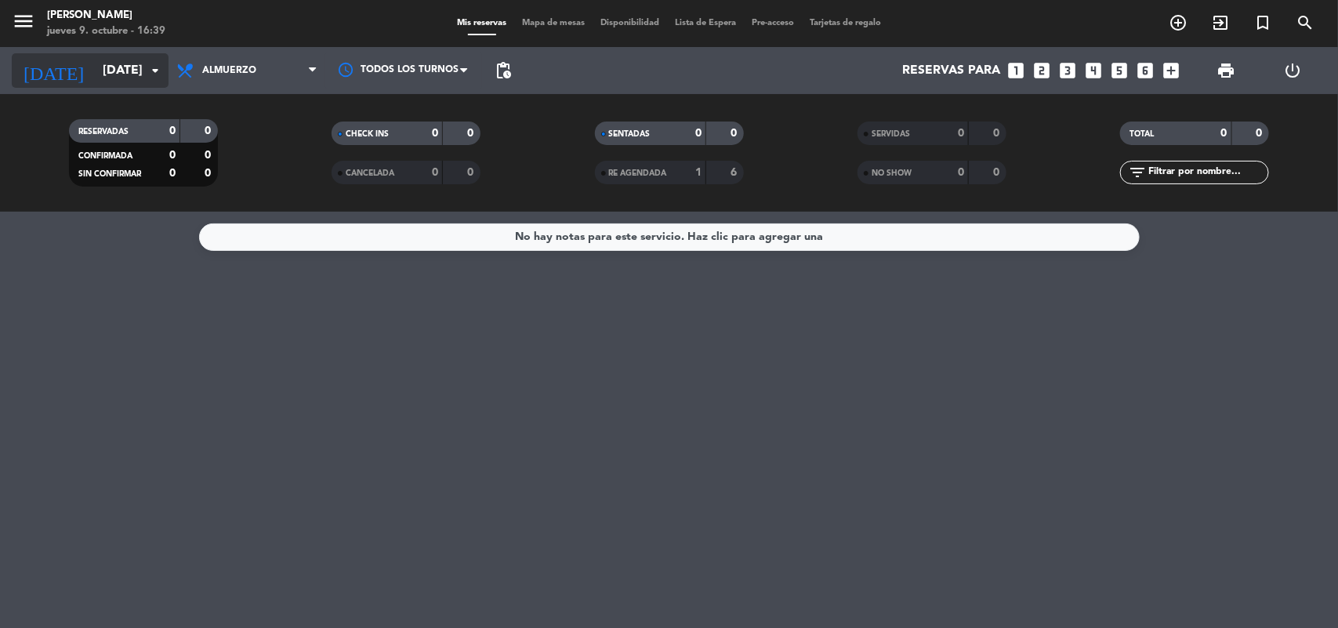
click at [161, 78] on icon "arrow_drop_down" at bounding box center [155, 70] width 19 height 19
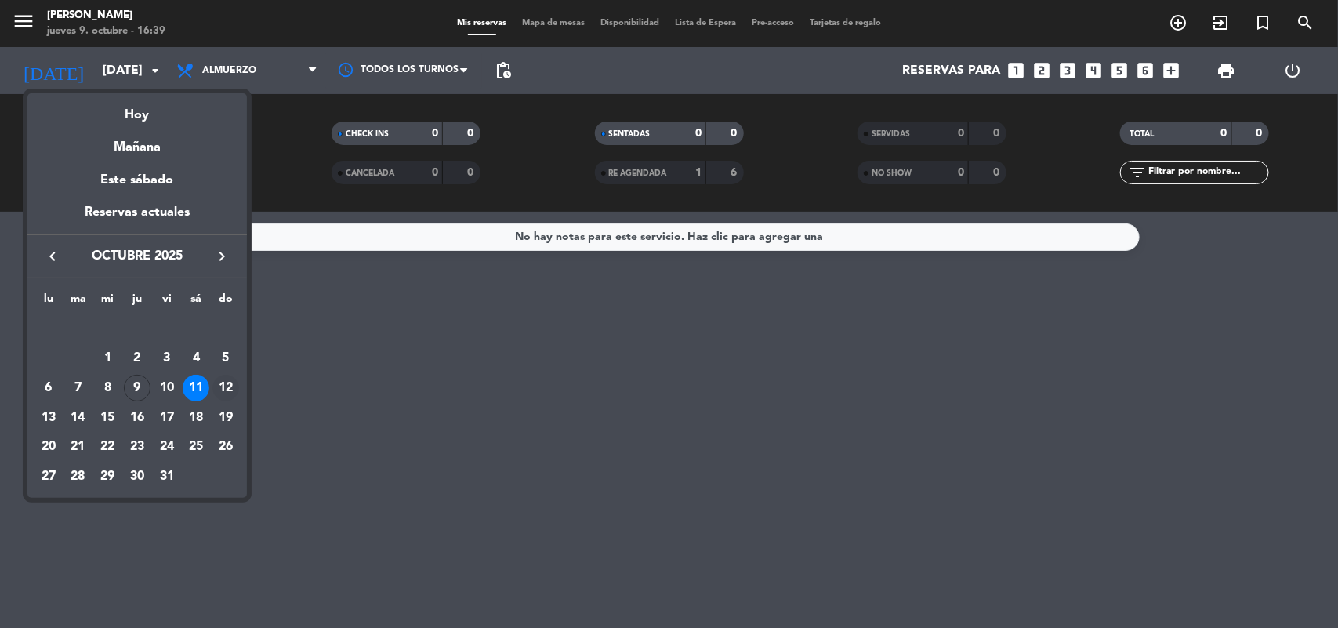
click at [231, 373] on td "12" at bounding box center [226, 388] width 30 height 30
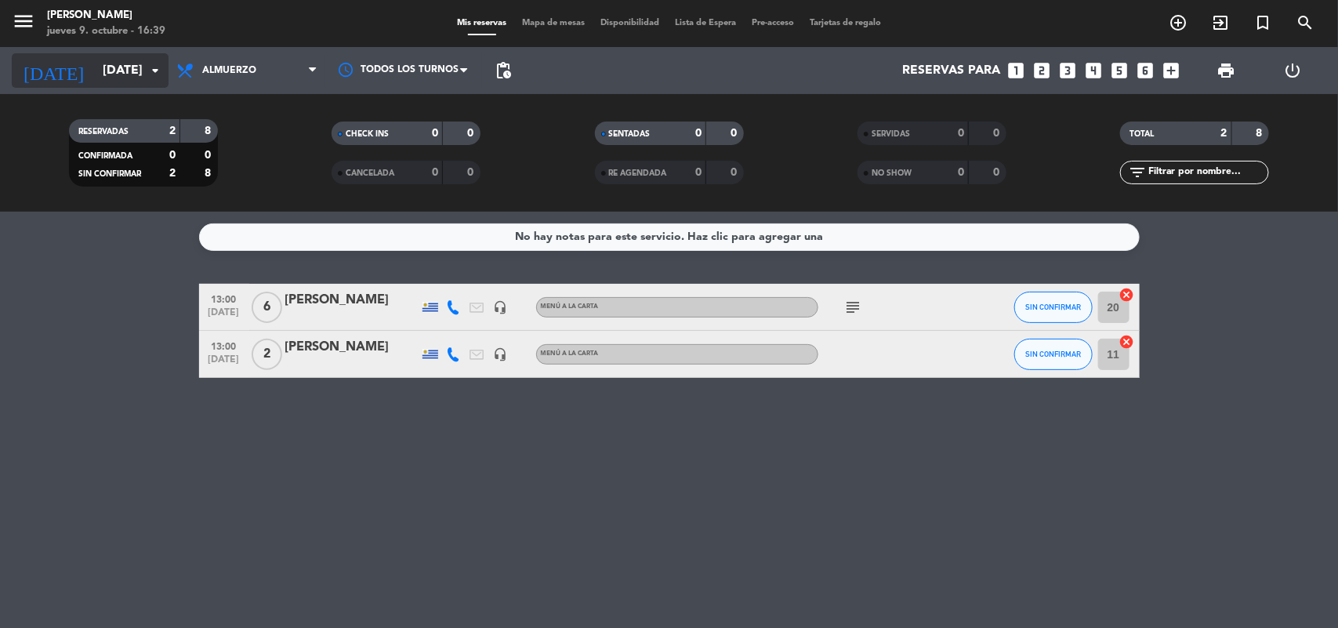
click at [159, 68] on icon "arrow_drop_down" at bounding box center [155, 70] width 19 height 19
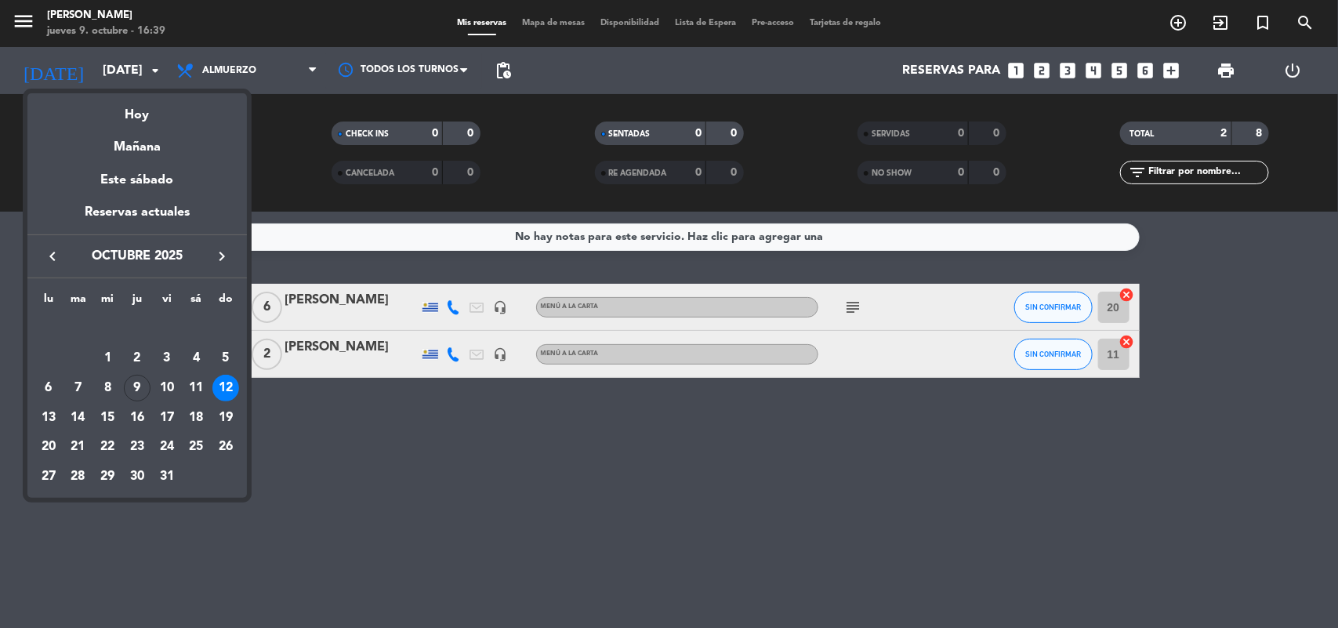
drag, startPoint x: 335, startPoint y: 448, endPoint x: 259, endPoint y: 190, distance: 268.8
click at [335, 423] on div at bounding box center [669, 314] width 1338 height 628
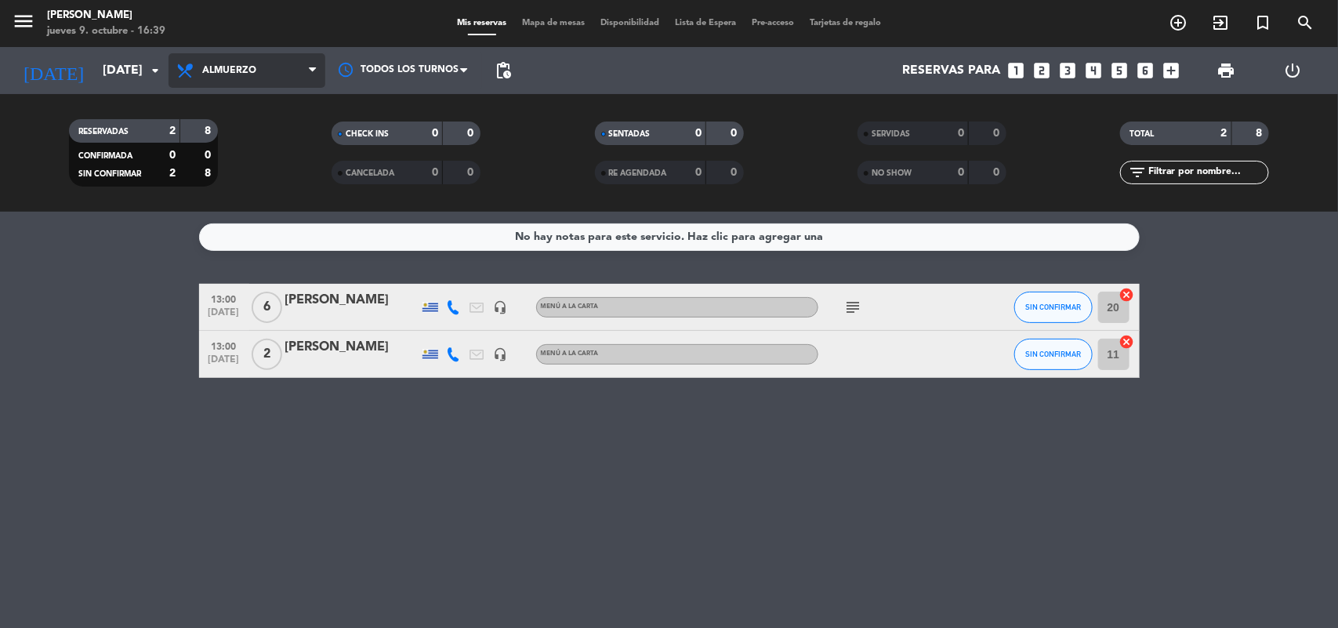
click at [237, 65] on span "Almuerzo" at bounding box center [229, 70] width 54 height 11
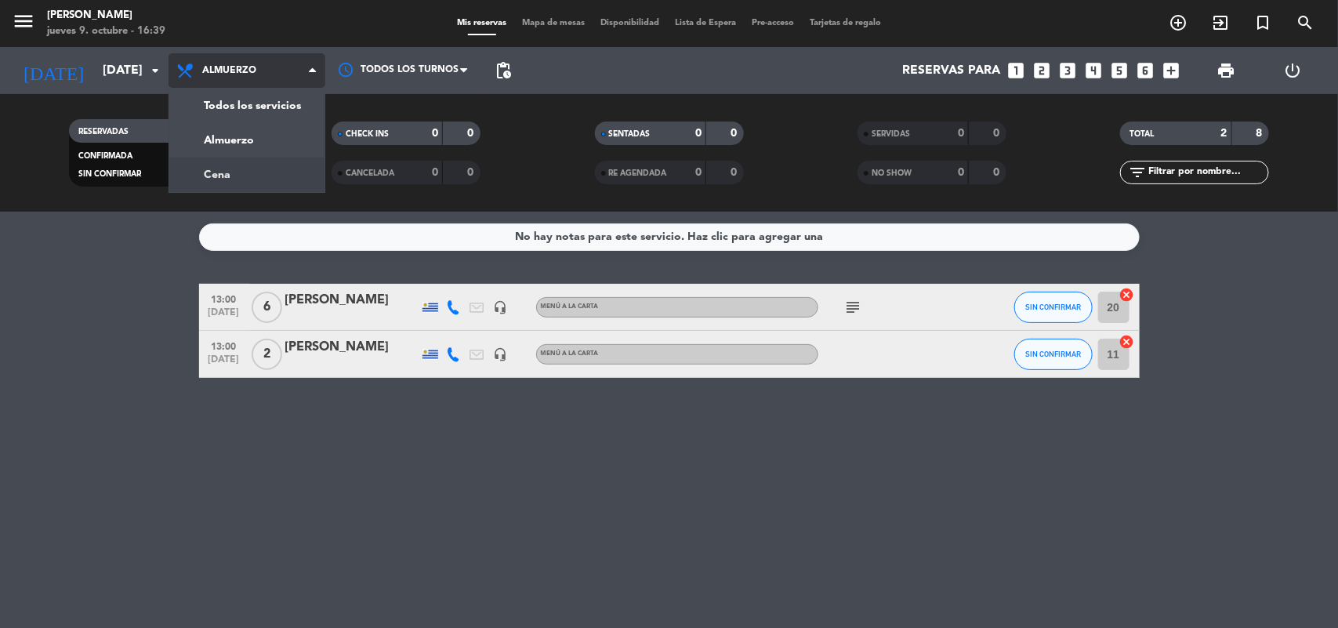
click at [217, 175] on div "menu [PERSON_NAME] [DATE] 9. octubre - 16:39 Mis reservas Mapa de mesas Disponi…" at bounding box center [669, 106] width 1338 height 212
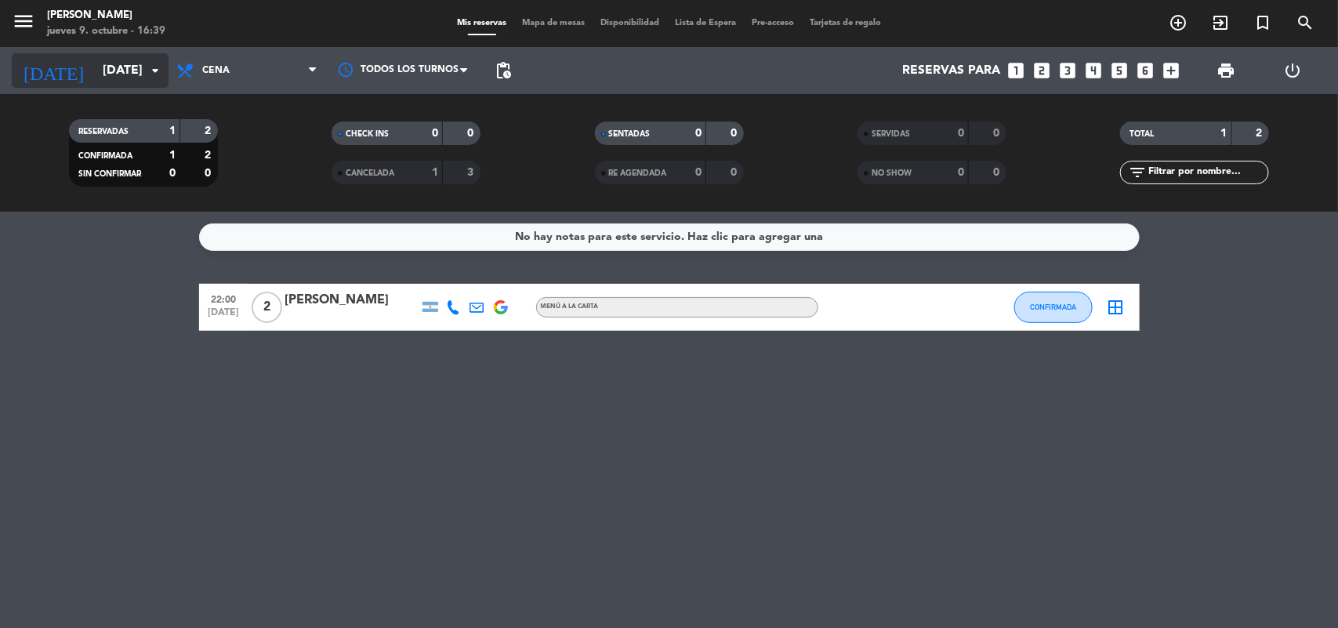
click at [162, 63] on icon "arrow_drop_down" at bounding box center [155, 70] width 19 height 19
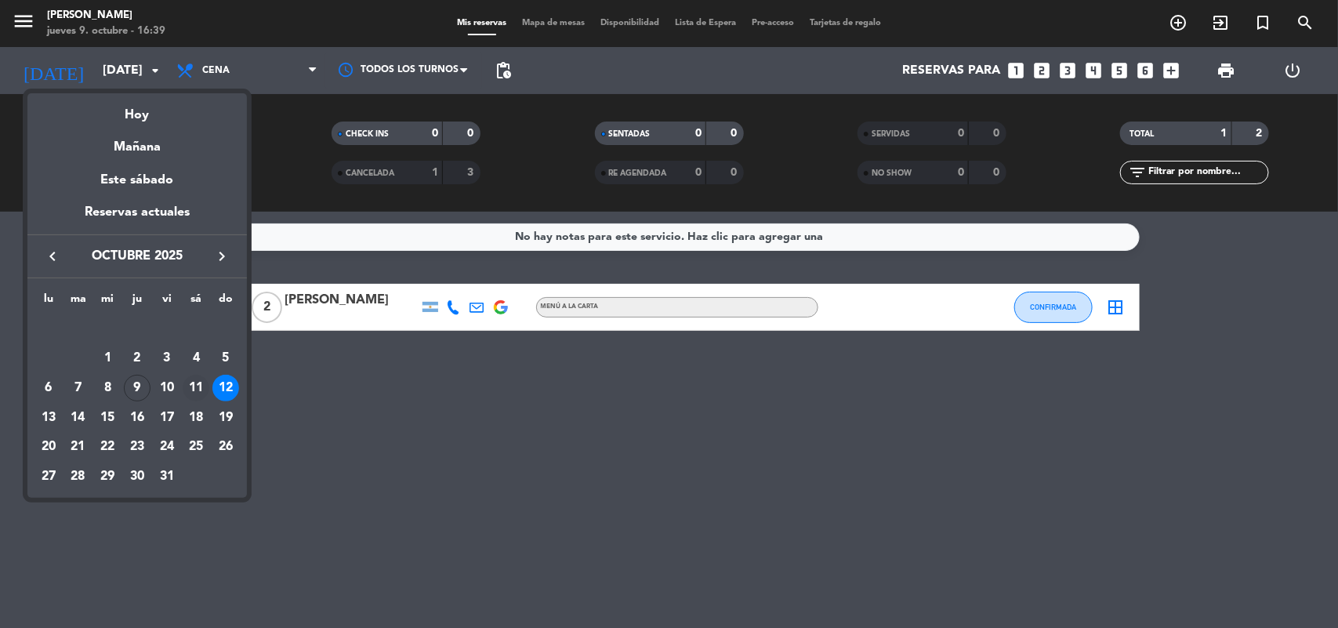
click at [201, 376] on div "11" at bounding box center [196, 388] width 27 height 27
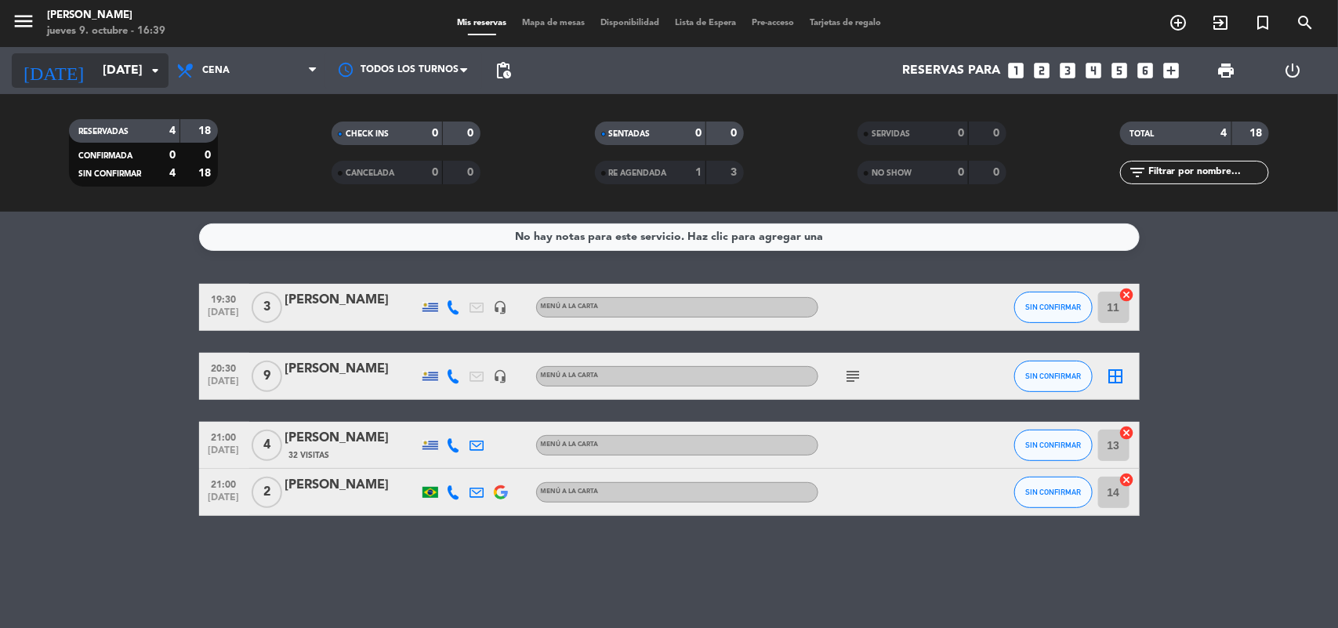
click at [159, 69] on icon "arrow_drop_down" at bounding box center [155, 70] width 19 height 19
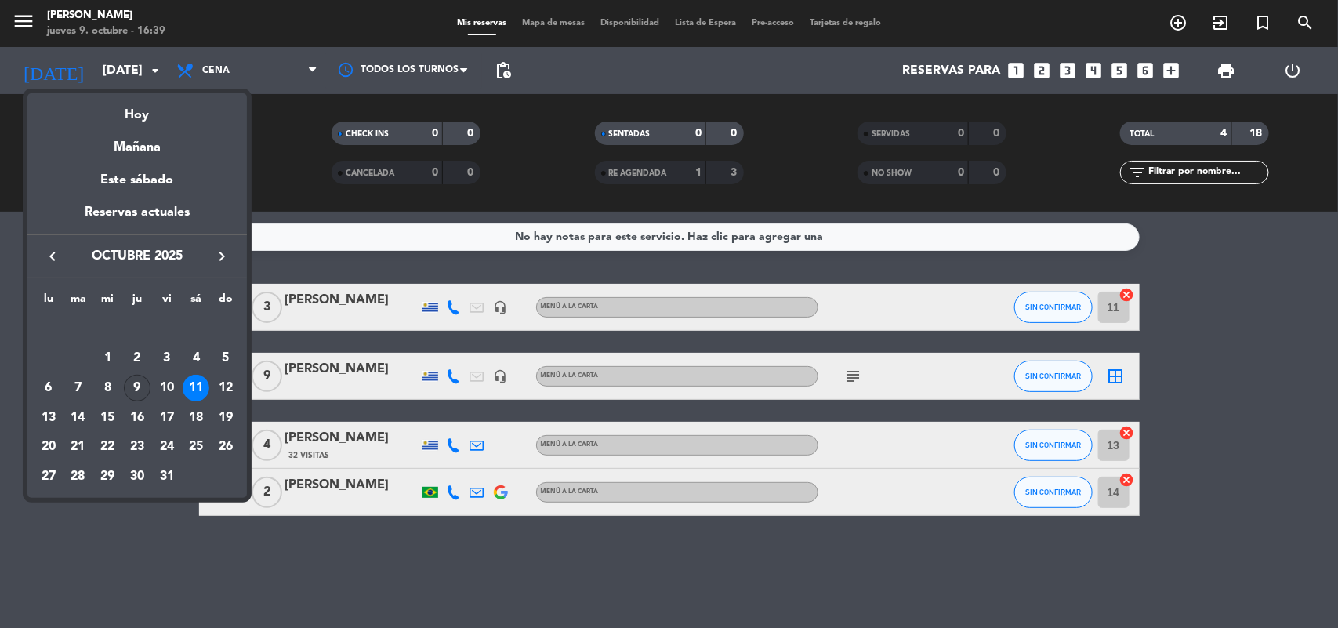
click at [135, 382] on div "9" at bounding box center [137, 388] width 27 height 27
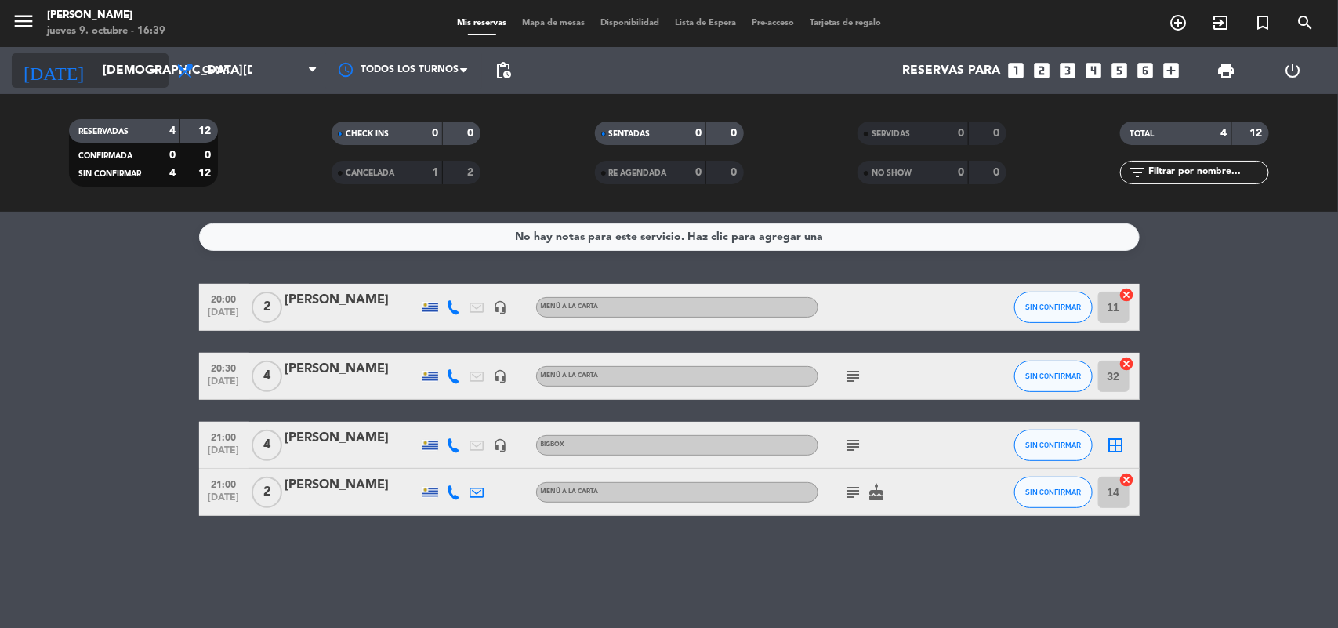
click at [166, 80] on input "[DEMOGRAPHIC_DATA][DATE]" at bounding box center [177, 71] width 165 height 31
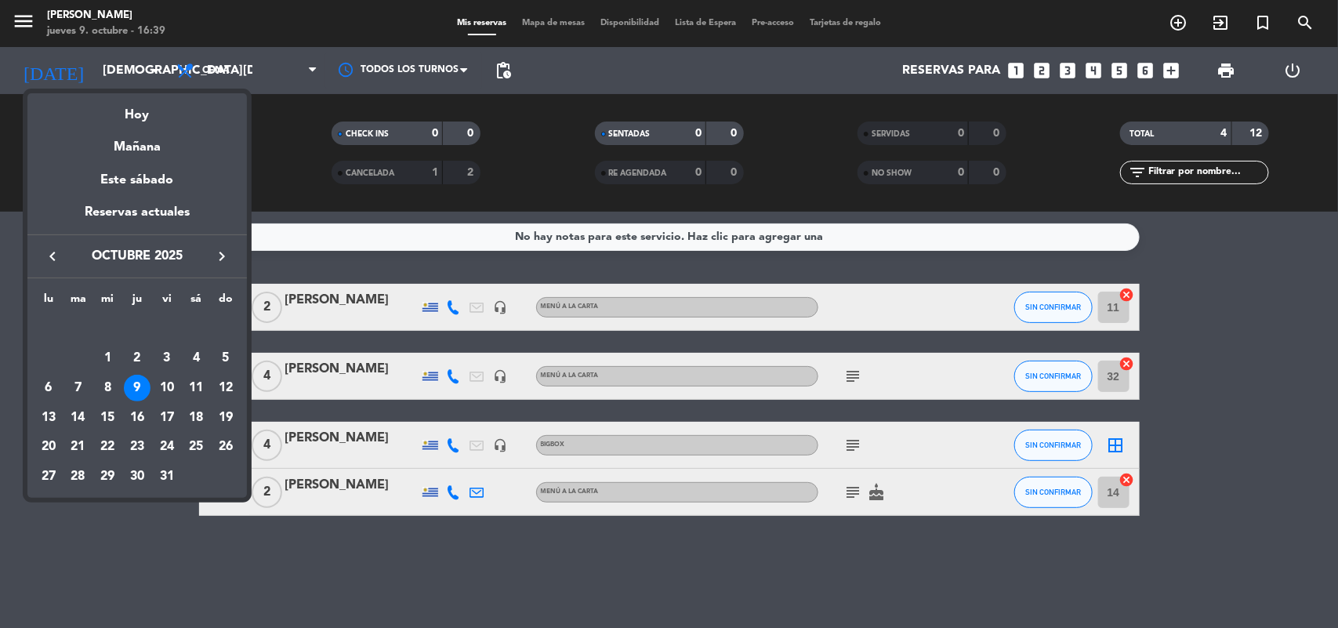
click at [48, 404] on div "13" at bounding box center [48, 417] width 27 height 27
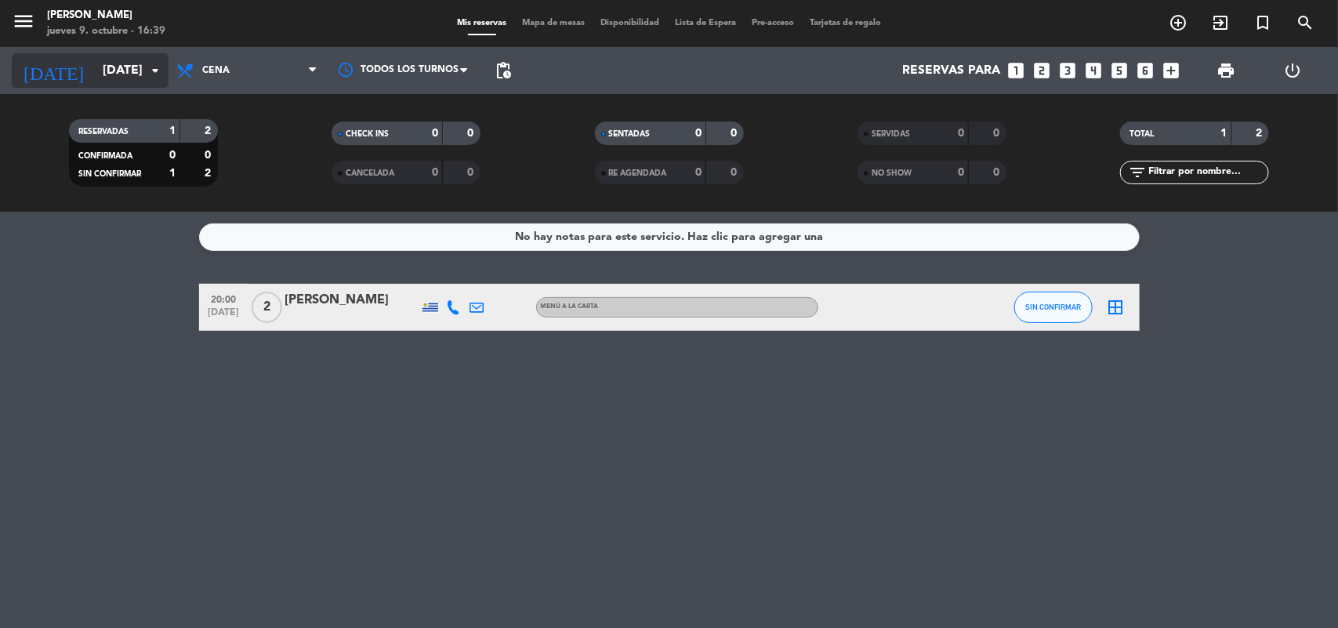
click at [154, 67] on icon "arrow_drop_down" at bounding box center [155, 70] width 19 height 19
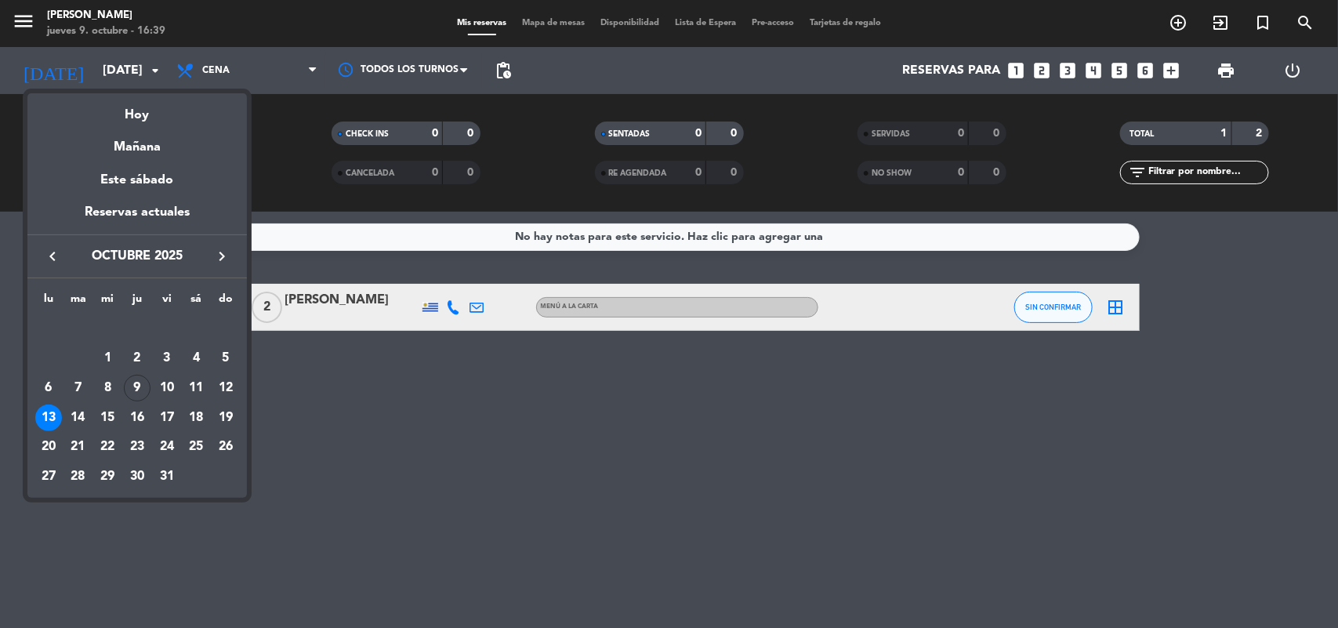
click at [68, 405] on td "14" at bounding box center [78, 418] width 30 height 30
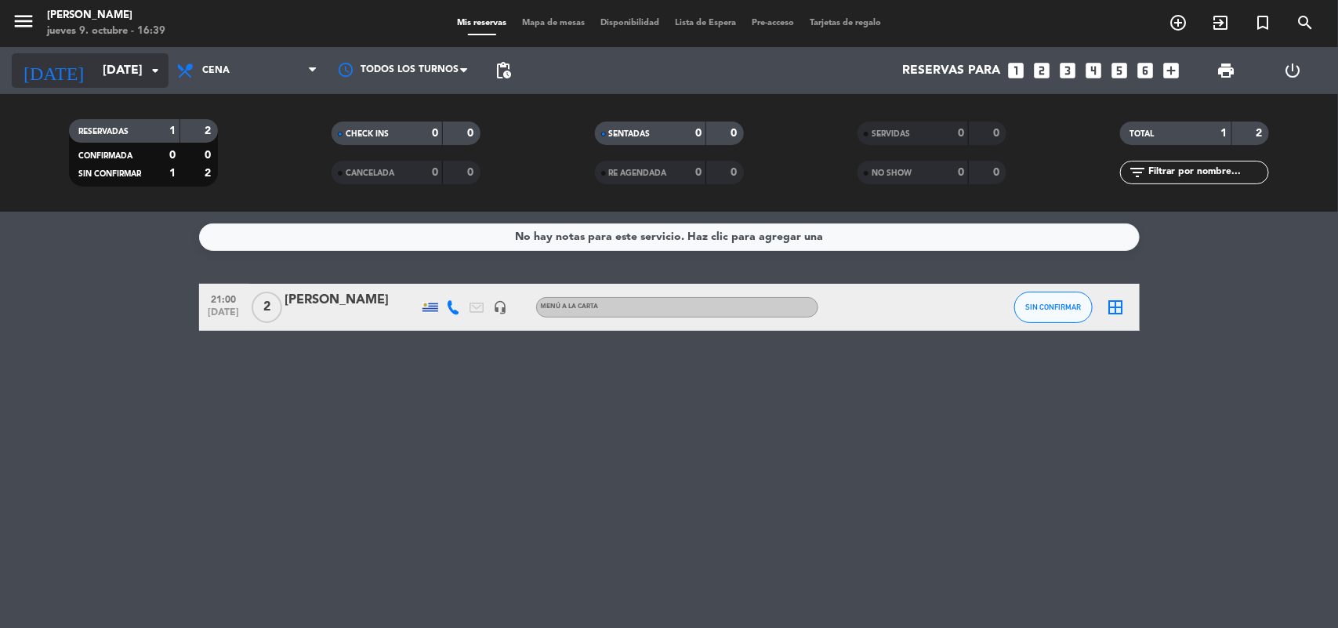
click at [149, 57] on input "[DATE]" at bounding box center [177, 71] width 165 height 31
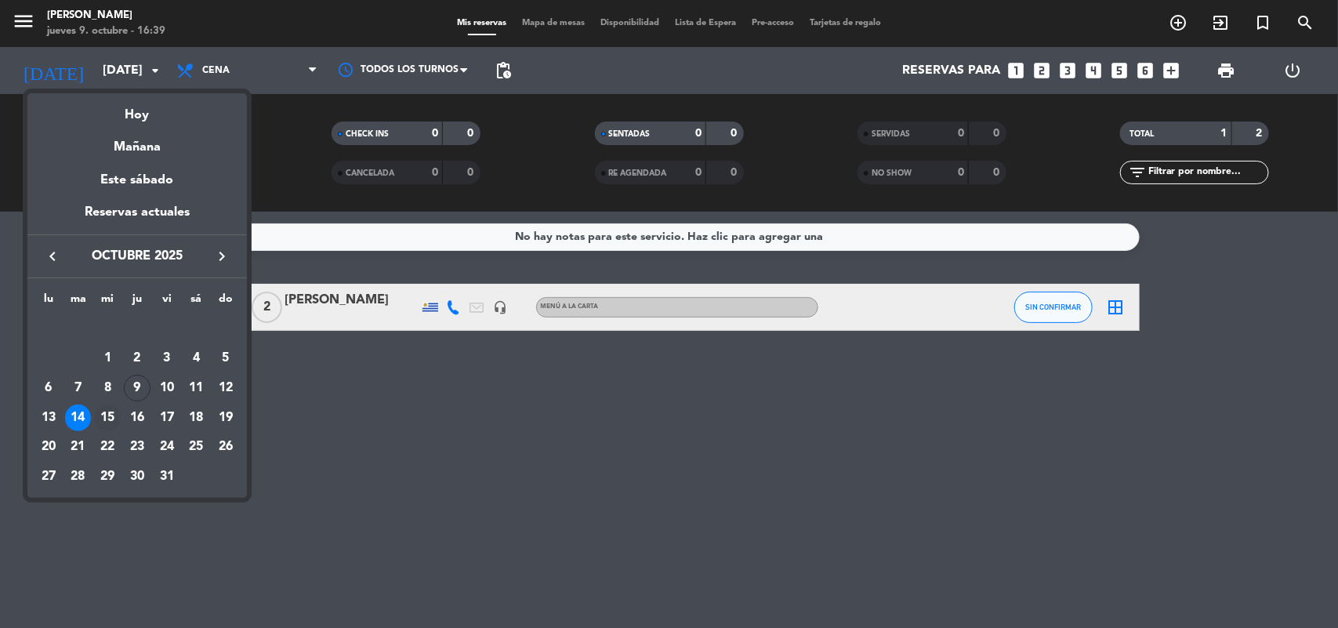
click at [108, 409] on div "15" at bounding box center [107, 417] width 27 height 27
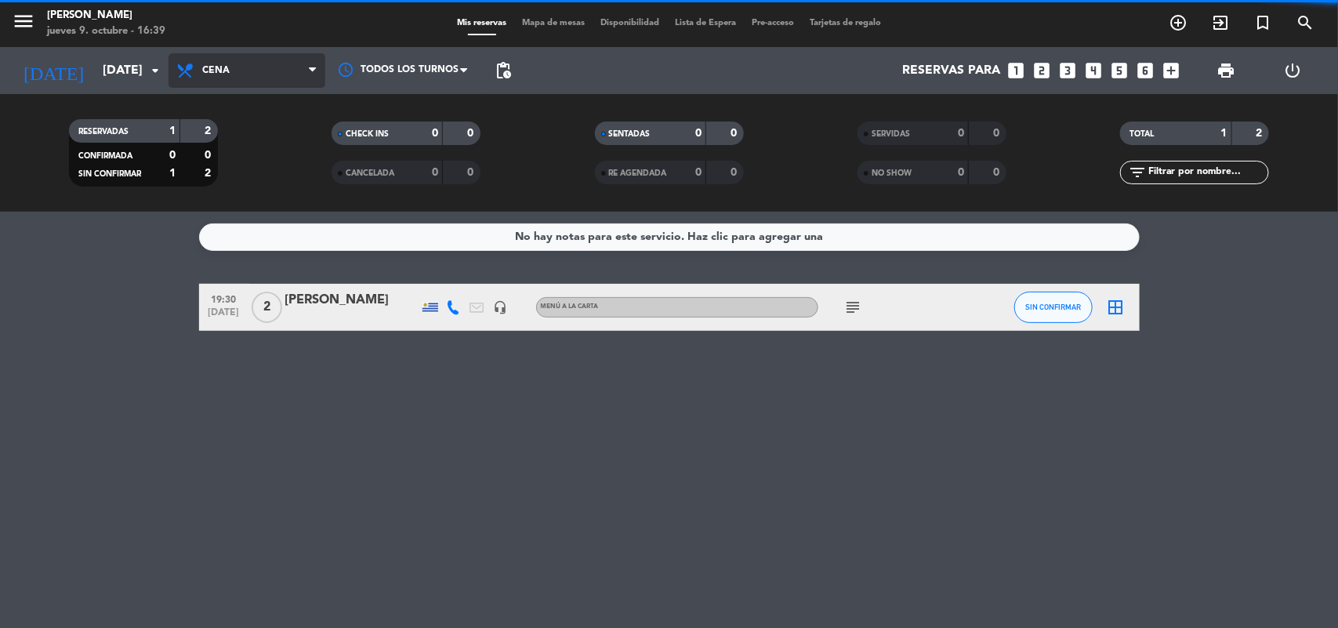
drag, startPoint x: 198, startPoint y: 67, endPoint x: 243, endPoint y: 89, distance: 50.5
click at [198, 67] on span "Cena" at bounding box center [247, 70] width 157 height 34
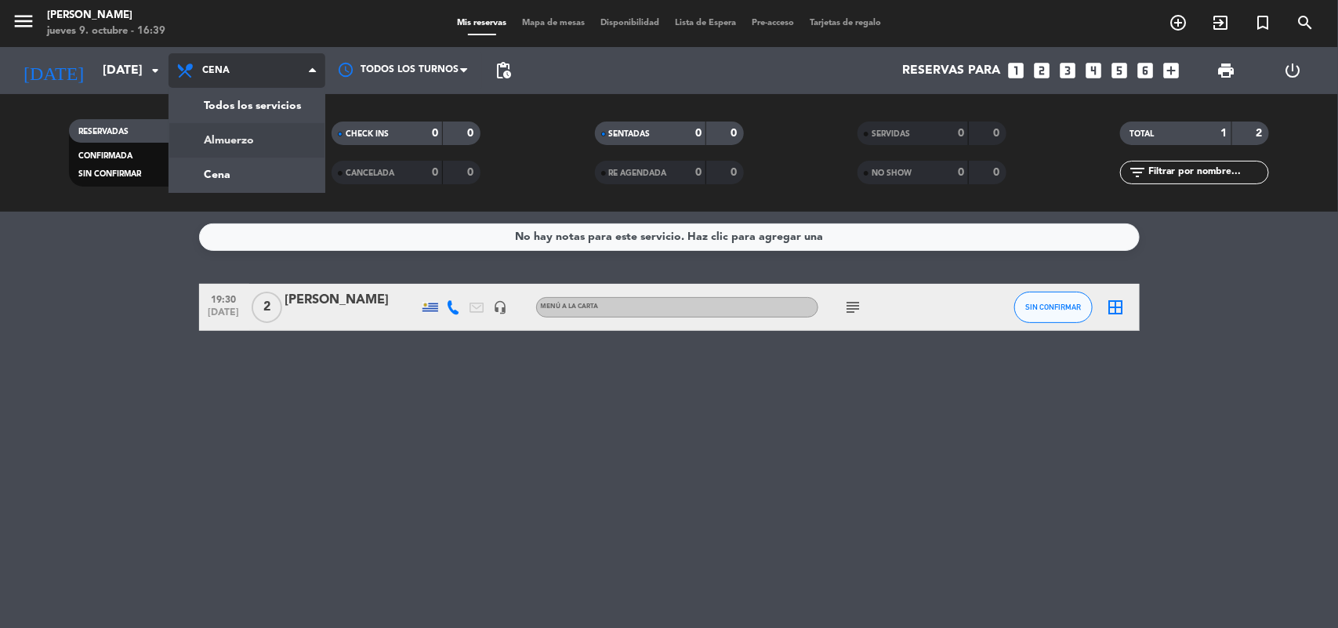
click at [235, 139] on div "menu [PERSON_NAME] [DATE] 9. octubre - 16:39 Mis reservas Mapa de mesas Disponi…" at bounding box center [669, 106] width 1338 height 212
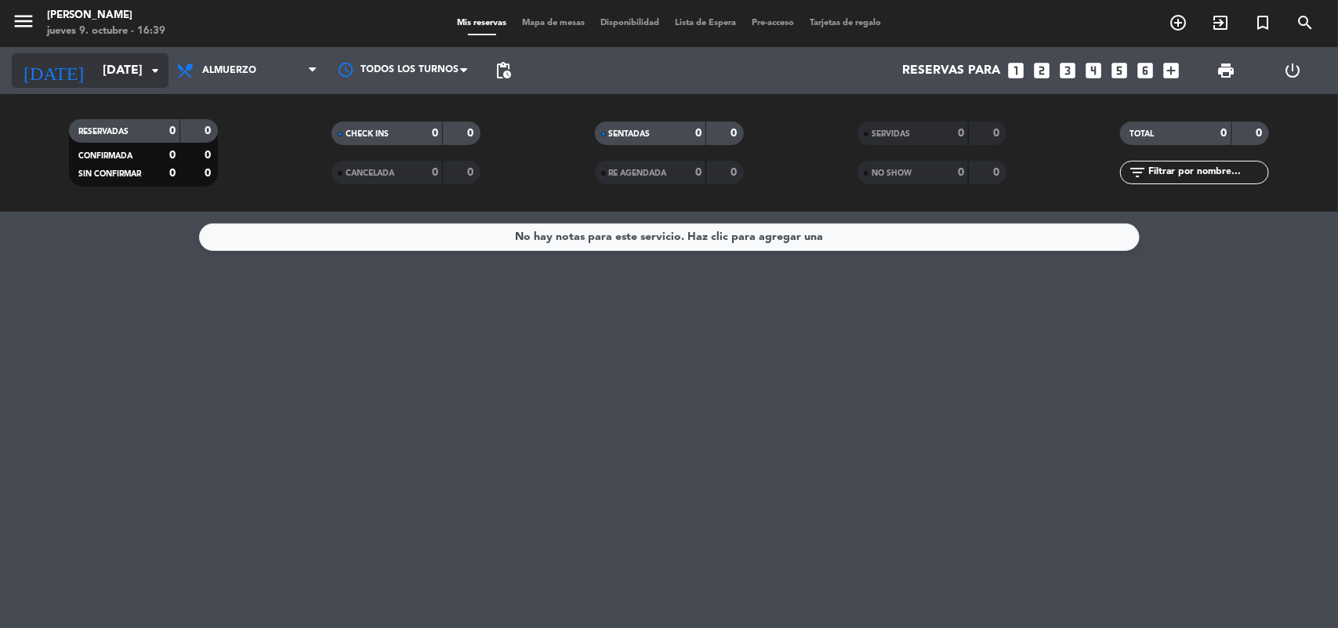
click at [166, 71] on input "[DATE]" at bounding box center [177, 71] width 165 height 31
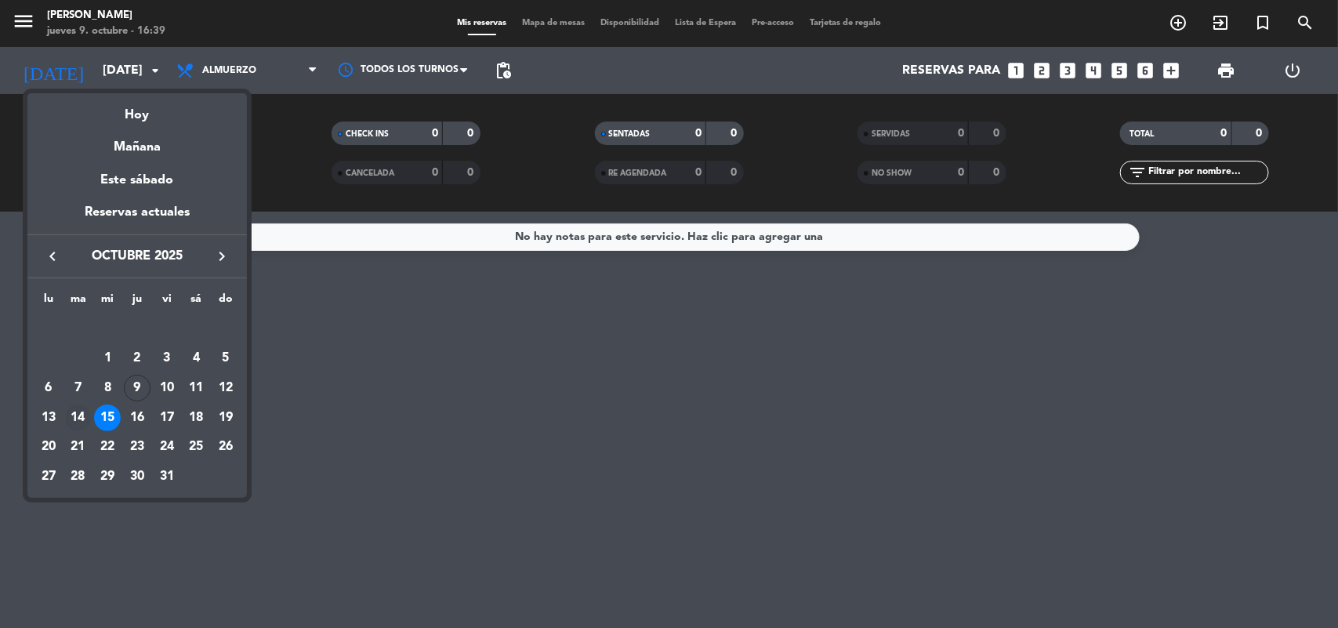
click at [73, 418] on div "14" at bounding box center [78, 417] width 27 height 27
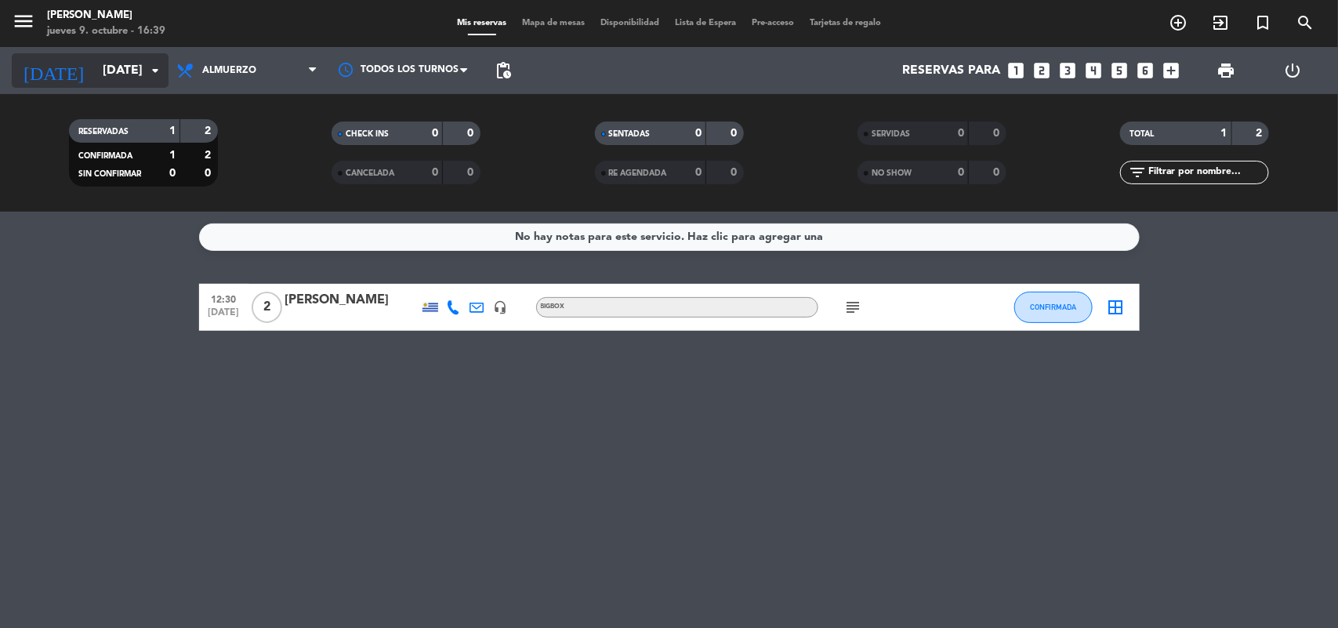
click at [150, 68] on icon "arrow_drop_down" at bounding box center [155, 70] width 19 height 19
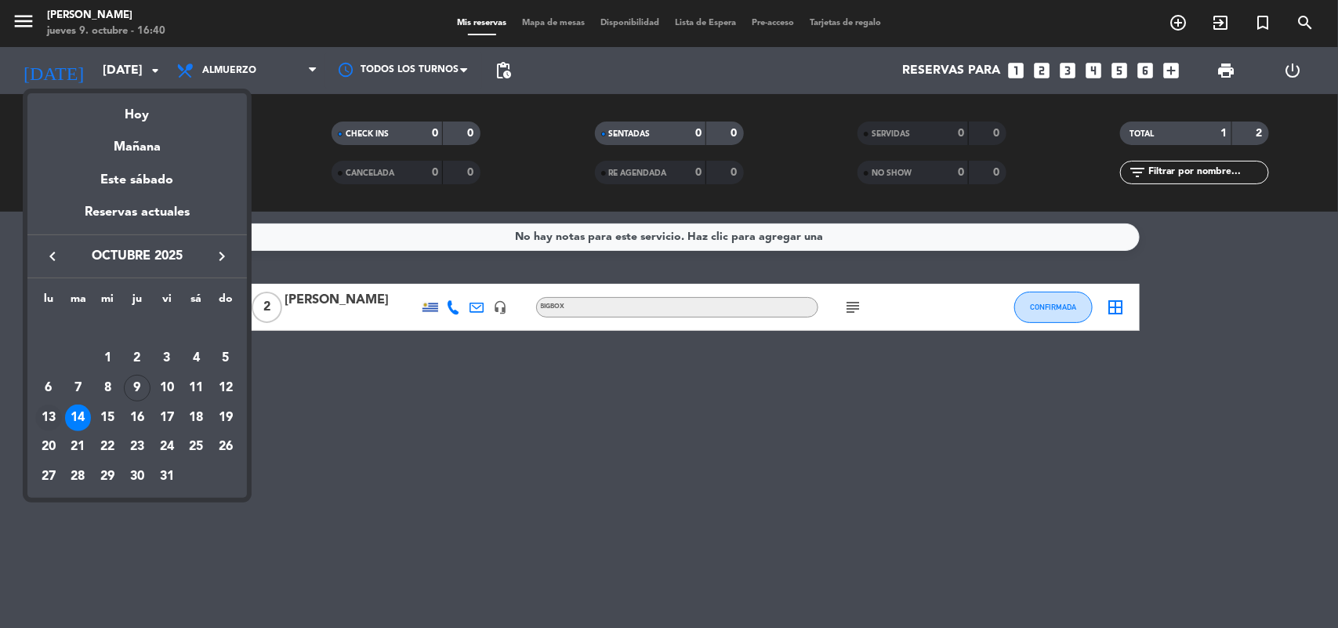
click at [57, 413] on div "13" at bounding box center [48, 417] width 27 height 27
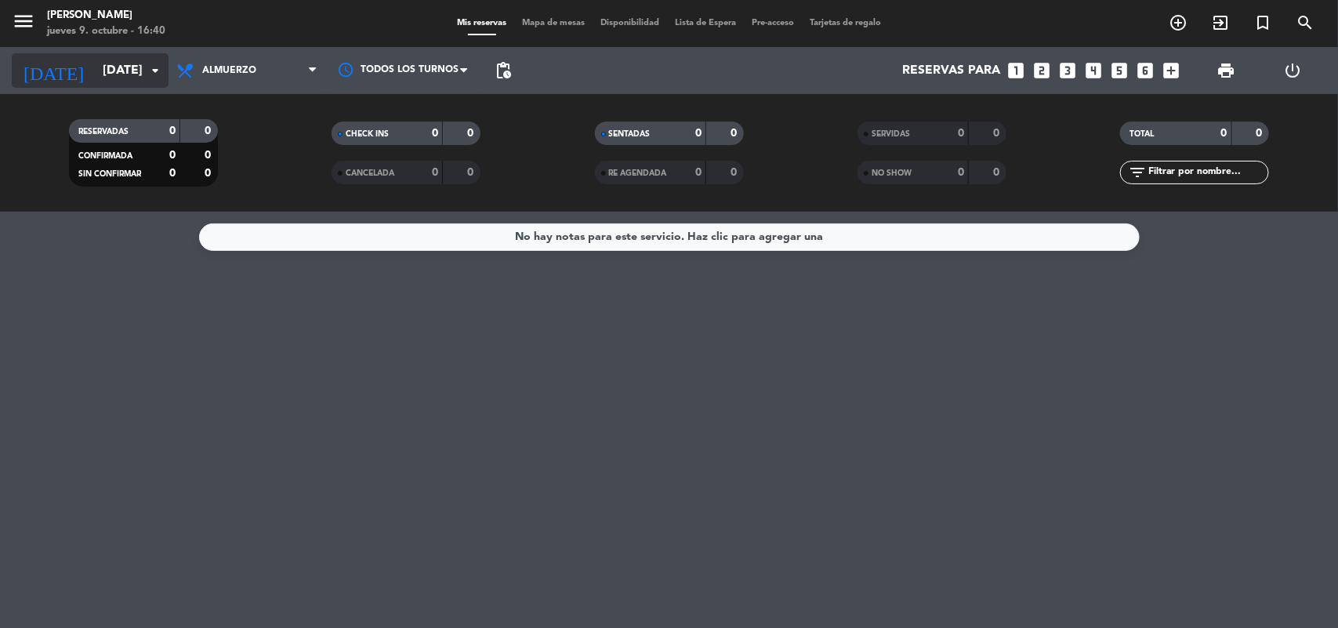
click at [161, 69] on icon "arrow_drop_down" at bounding box center [155, 70] width 19 height 19
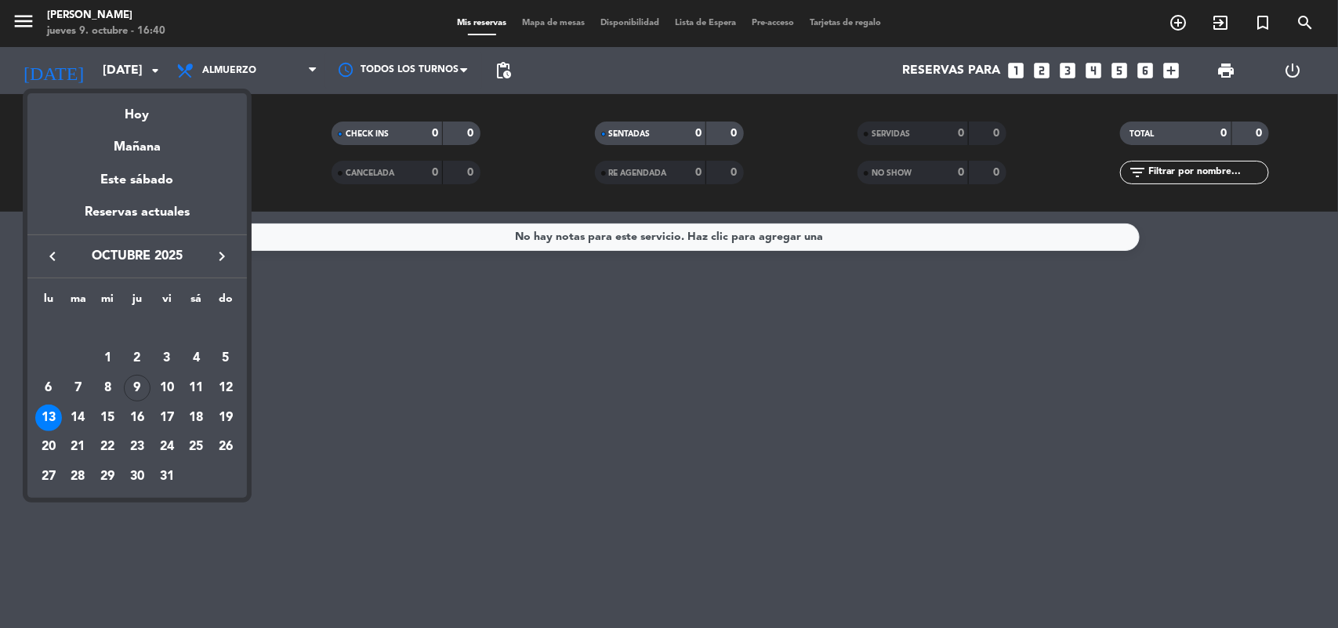
drag, startPoint x: 140, startPoint y: 408, endPoint x: 143, endPoint y: 398, distance: 10.7
click at [142, 408] on div "16" at bounding box center [137, 417] width 27 height 27
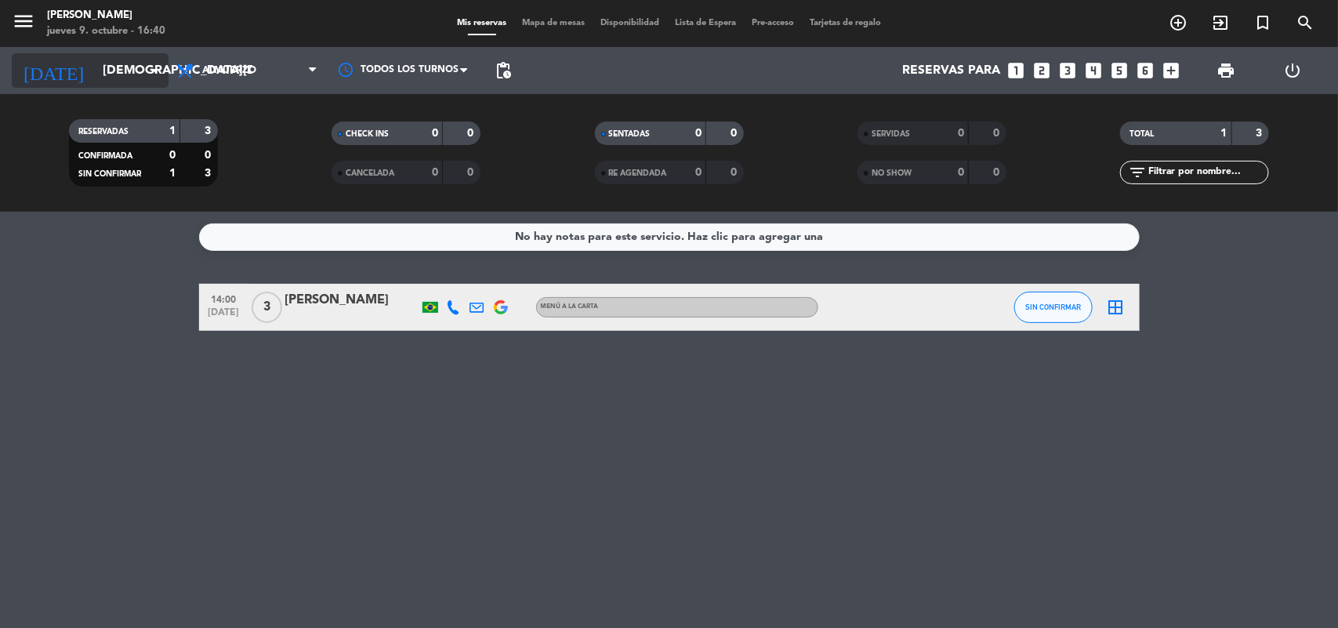
click at [153, 72] on icon "arrow_drop_down" at bounding box center [155, 70] width 19 height 19
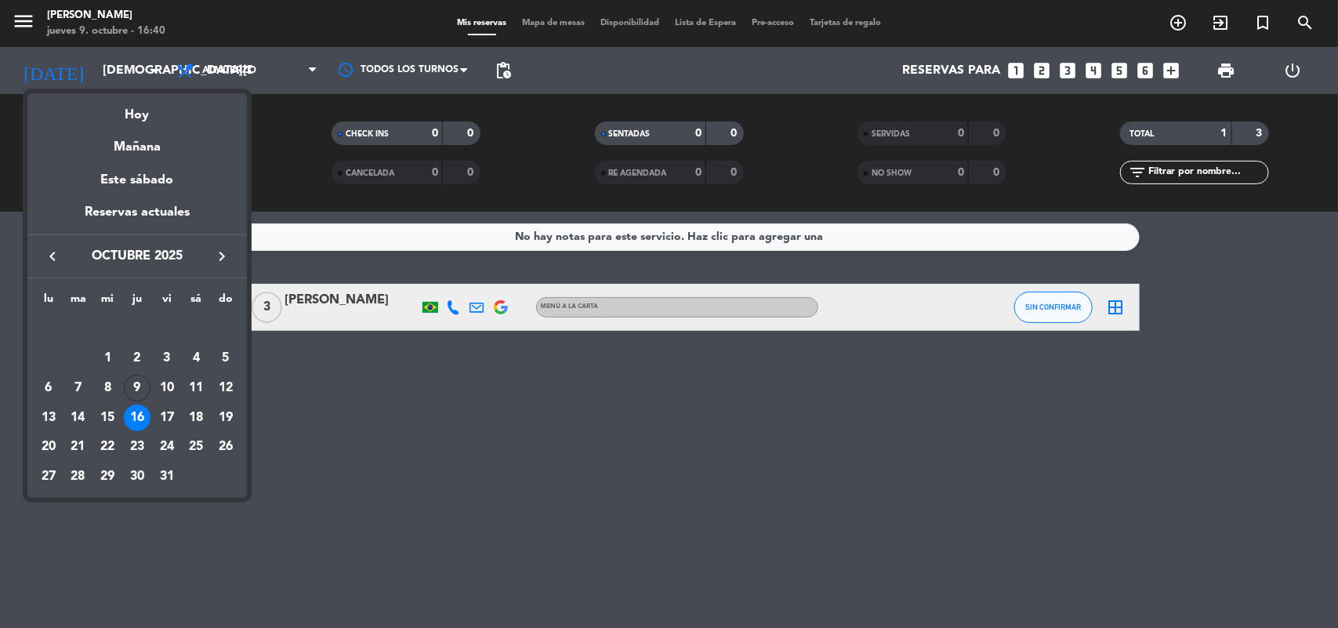
drag, startPoint x: 128, startPoint y: 385, endPoint x: 143, endPoint y: 338, distance: 49.3
click at [128, 384] on div "9" at bounding box center [137, 388] width 27 height 27
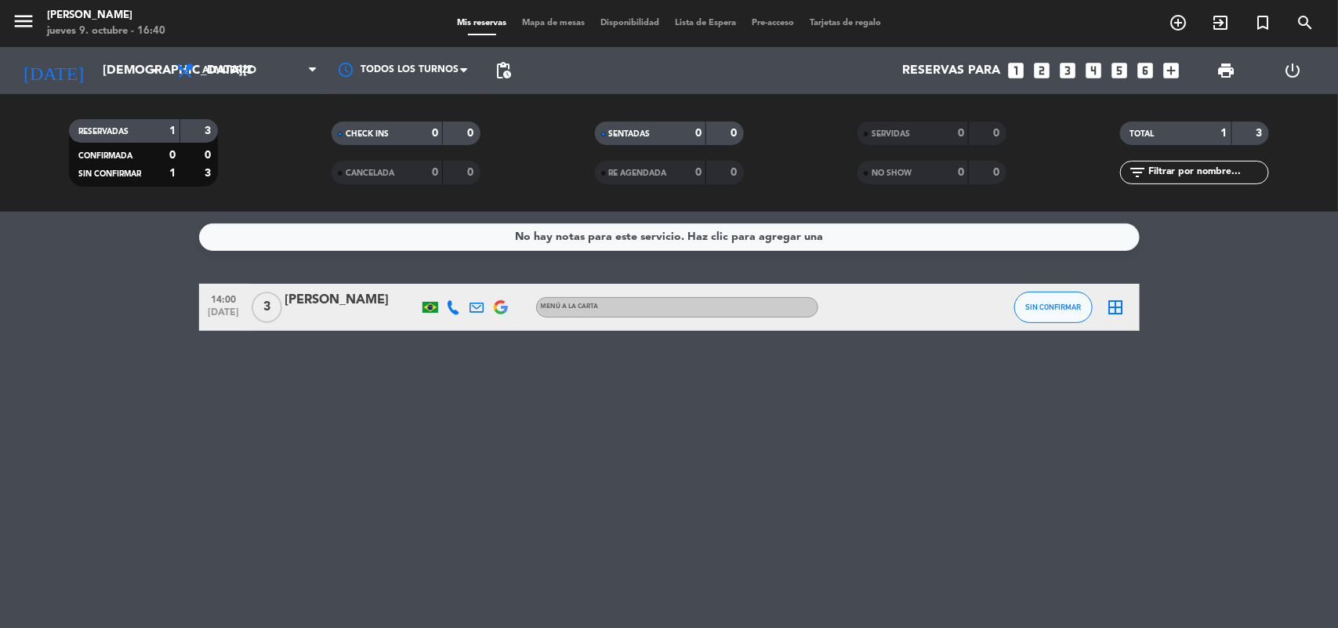
type input "[DEMOGRAPHIC_DATA][DATE]"
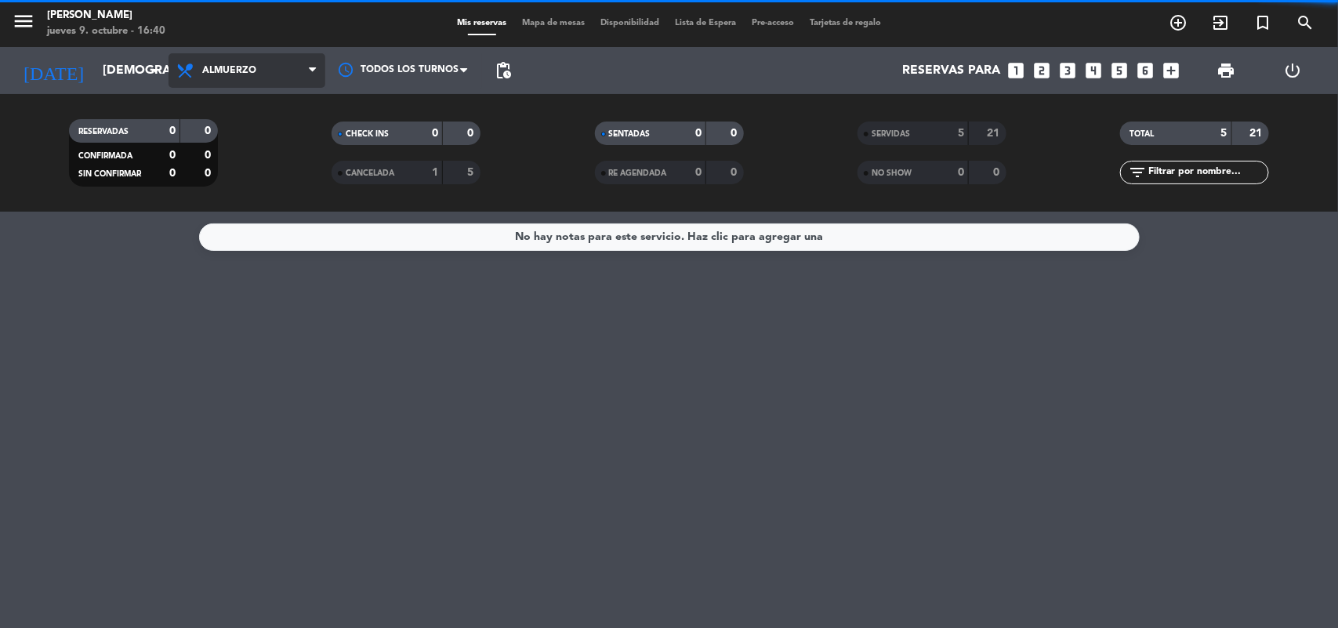
drag, startPoint x: 256, startPoint y: 71, endPoint x: 248, endPoint y: 100, distance: 29.3
click at [256, 71] on span "Almuerzo" at bounding box center [247, 70] width 157 height 34
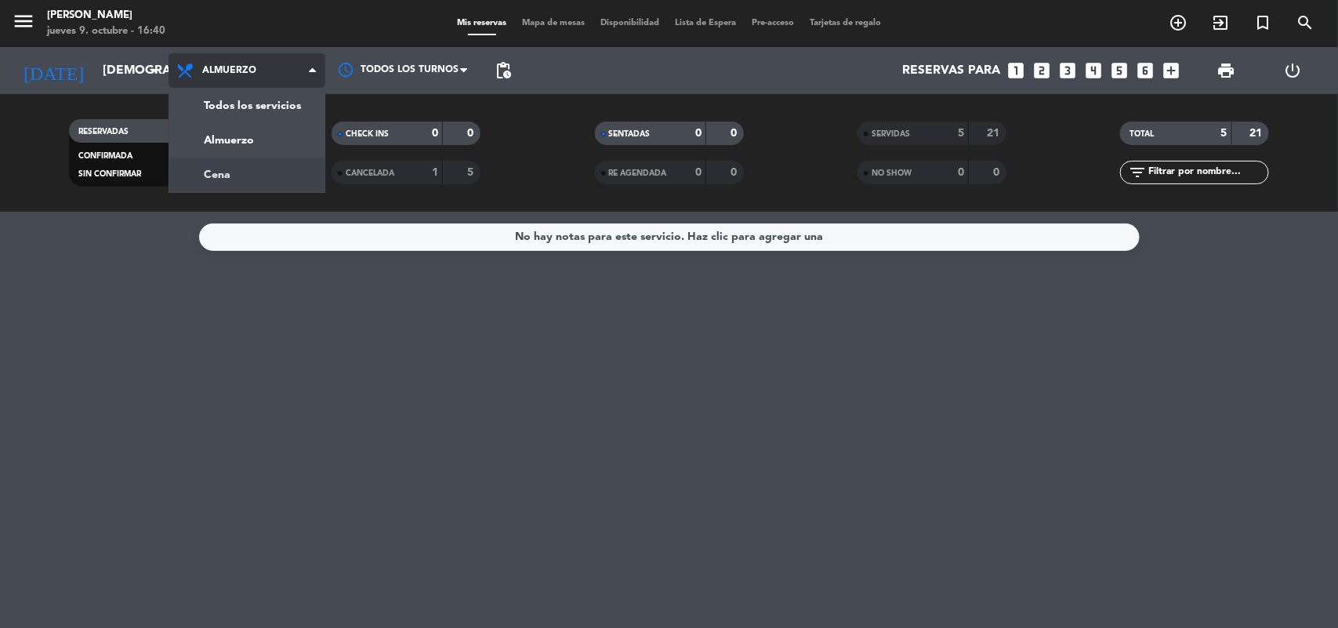
click at [243, 161] on div "menu [PERSON_NAME] [DATE] 9. octubre - 16:40 Mis reservas Mapa de mesas Disponi…" at bounding box center [669, 106] width 1338 height 212
